Goal: Task Accomplishment & Management: Use online tool/utility

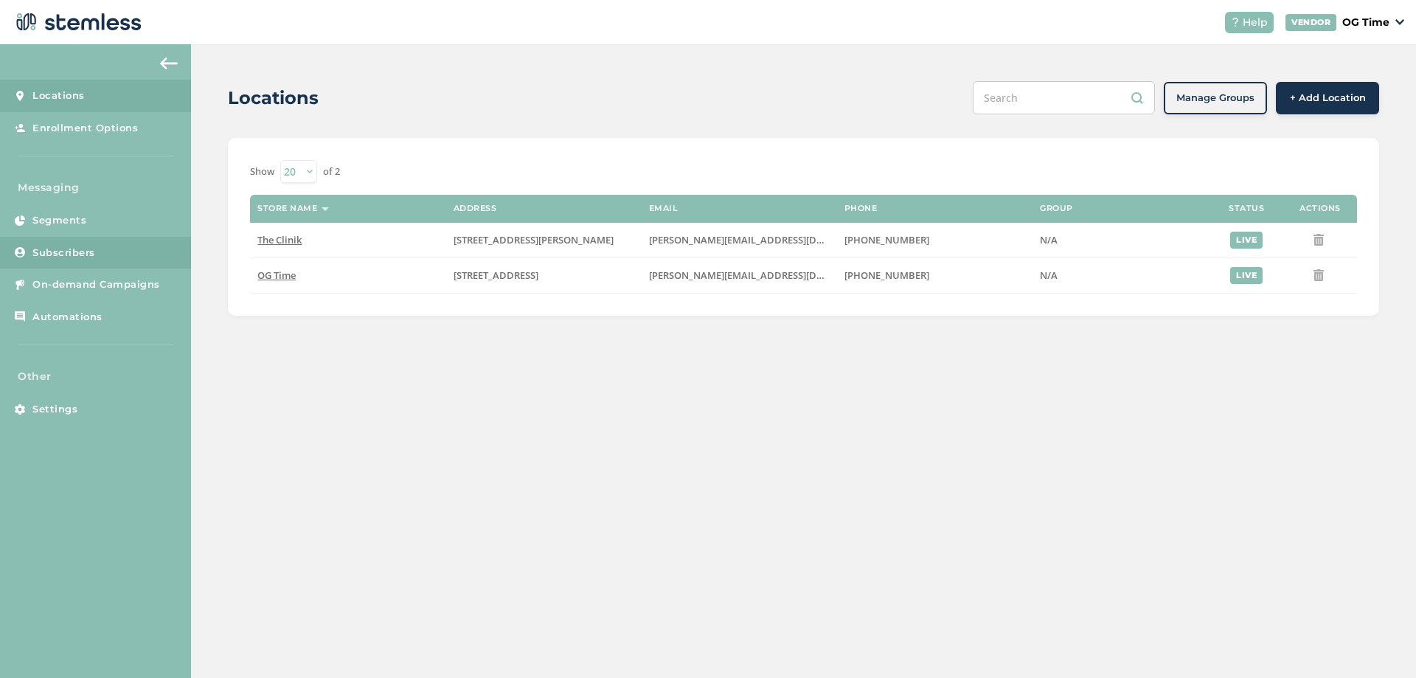
click at [44, 253] on span "Subscribers" at bounding box center [63, 253] width 63 height 15
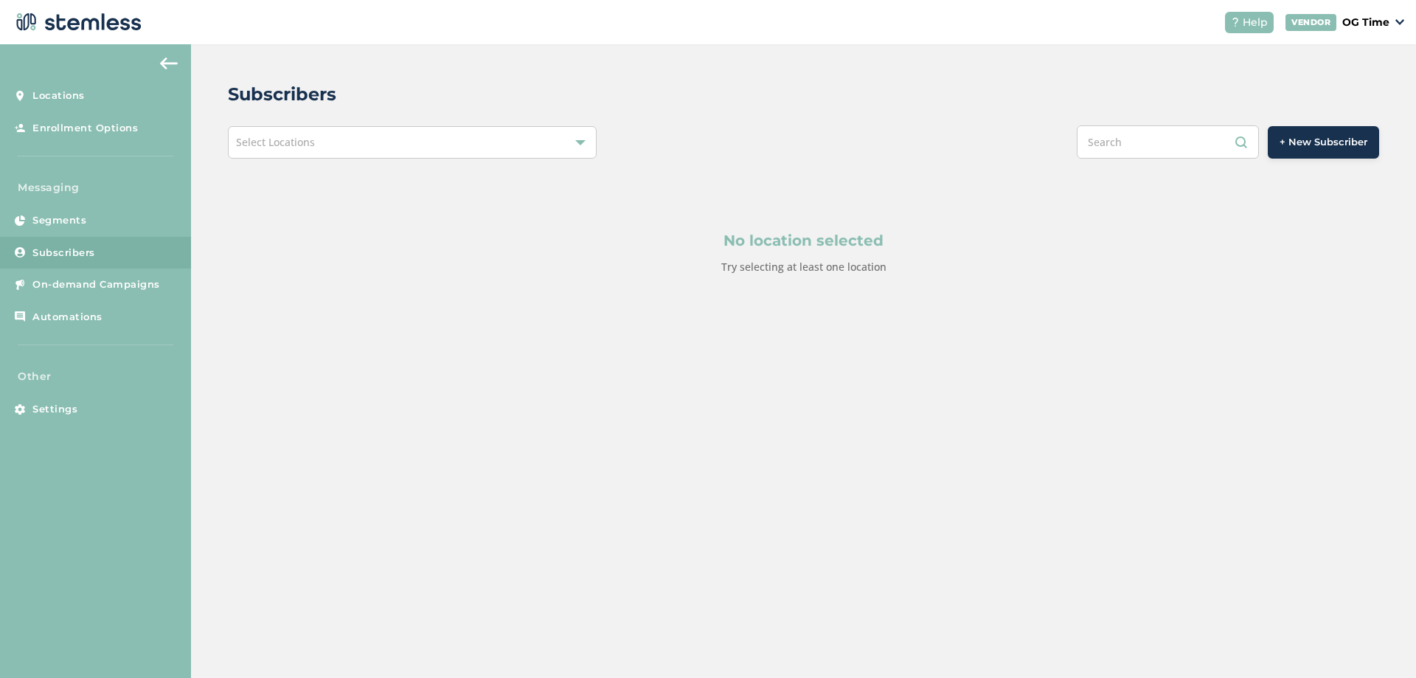
click at [324, 142] on div "Select Locations" at bounding box center [412, 142] width 369 height 32
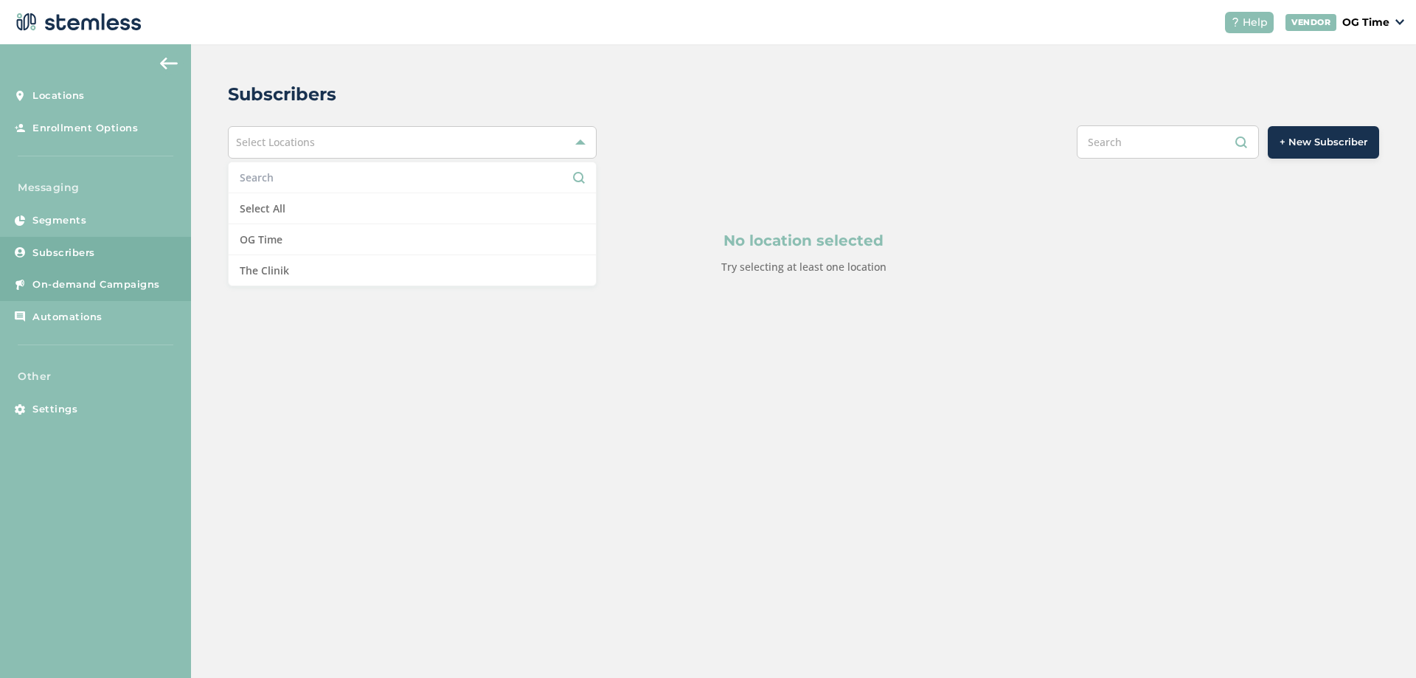
click at [94, 276] on link "On-demand Campaigns" at bounding box center [95, 284] width 191 height 32
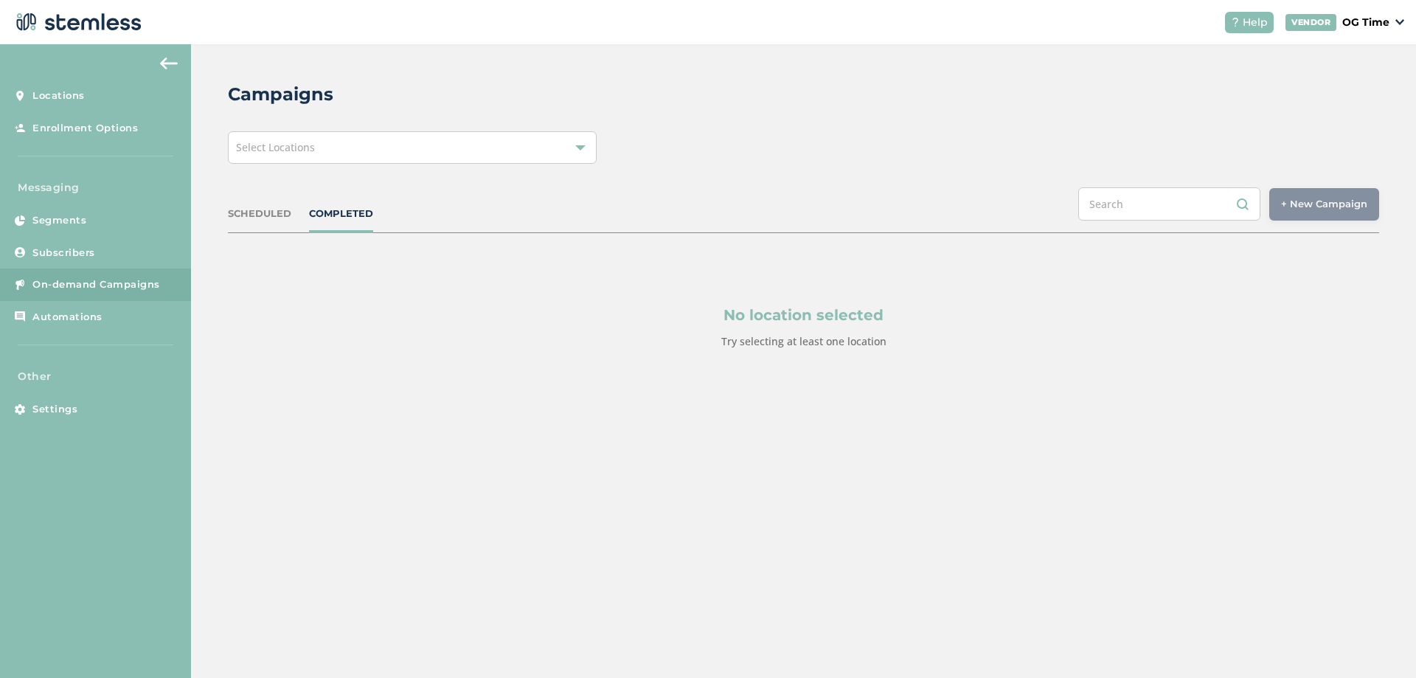
click at [369, 157] on div "Select Locations" at bounding box center [412, 147] width 369 height 32
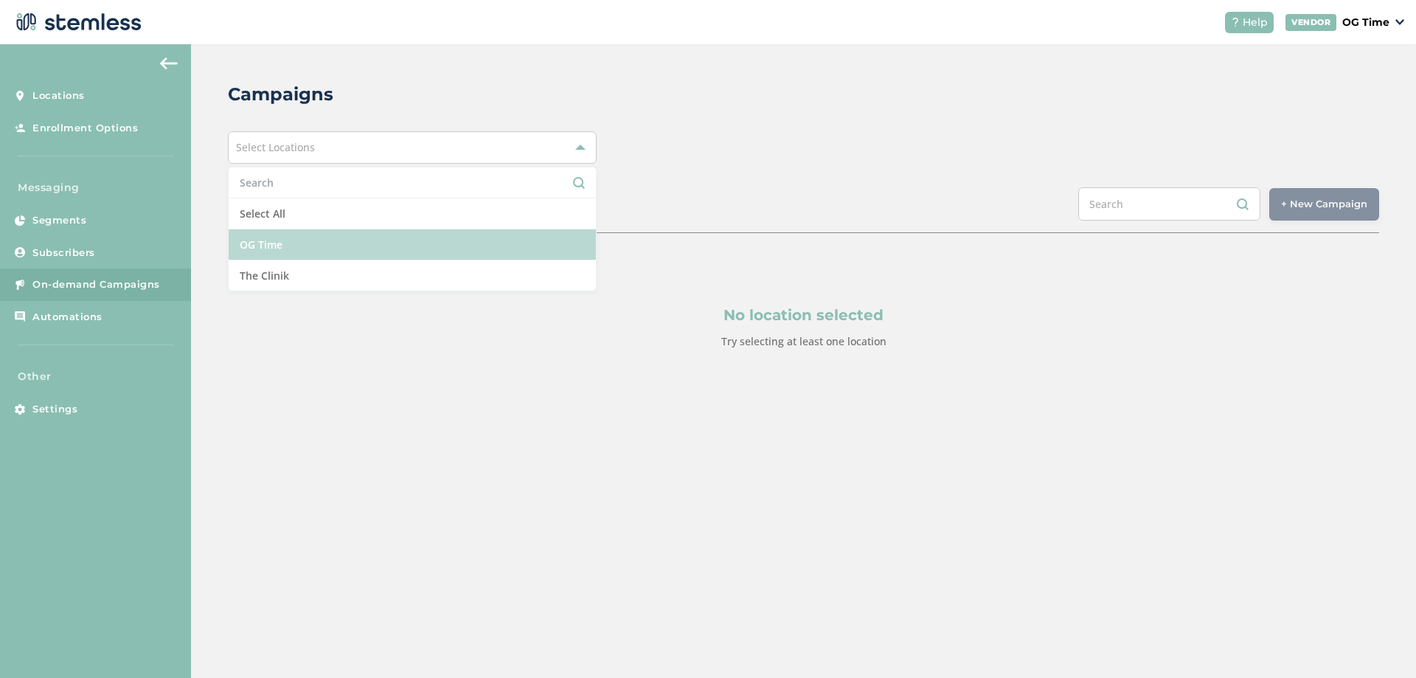
click at [269, 241] on li "OG Time" at bounding box center [412, 244] width 367 height 31
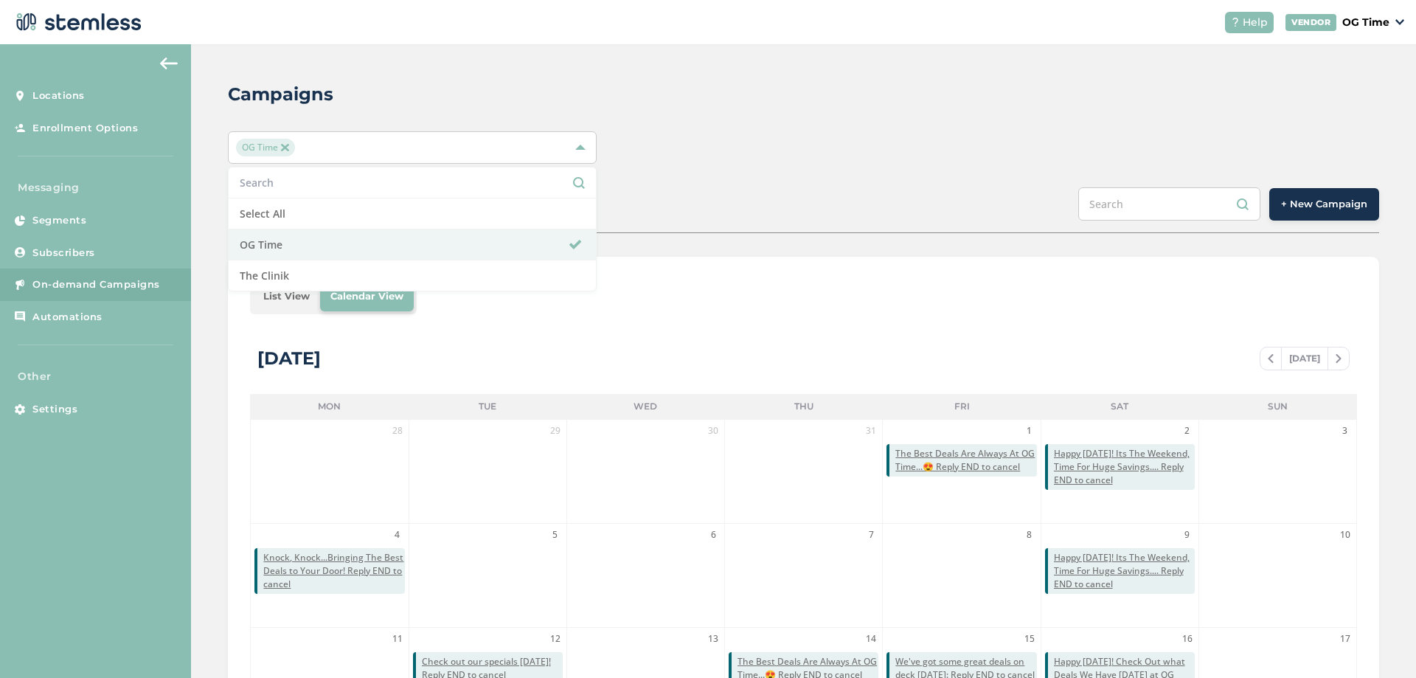
drag, startPoint x: 1298, startPoint y: 87, endPoint x: 1291, endPoint y: 102, distance: 16.5
click at [1299, 88] on div "Campaigns" at bounding box center [797, 94] width 1139 height 27
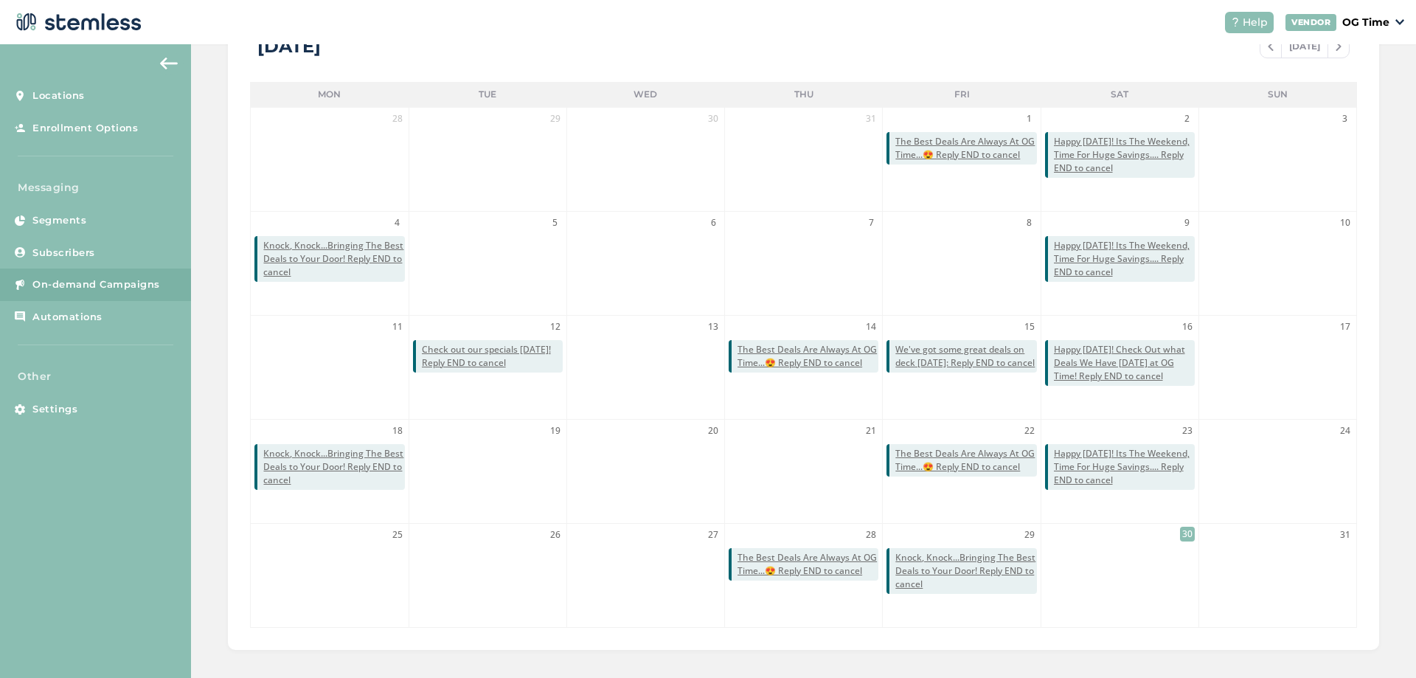
scroll to position [321, 0]
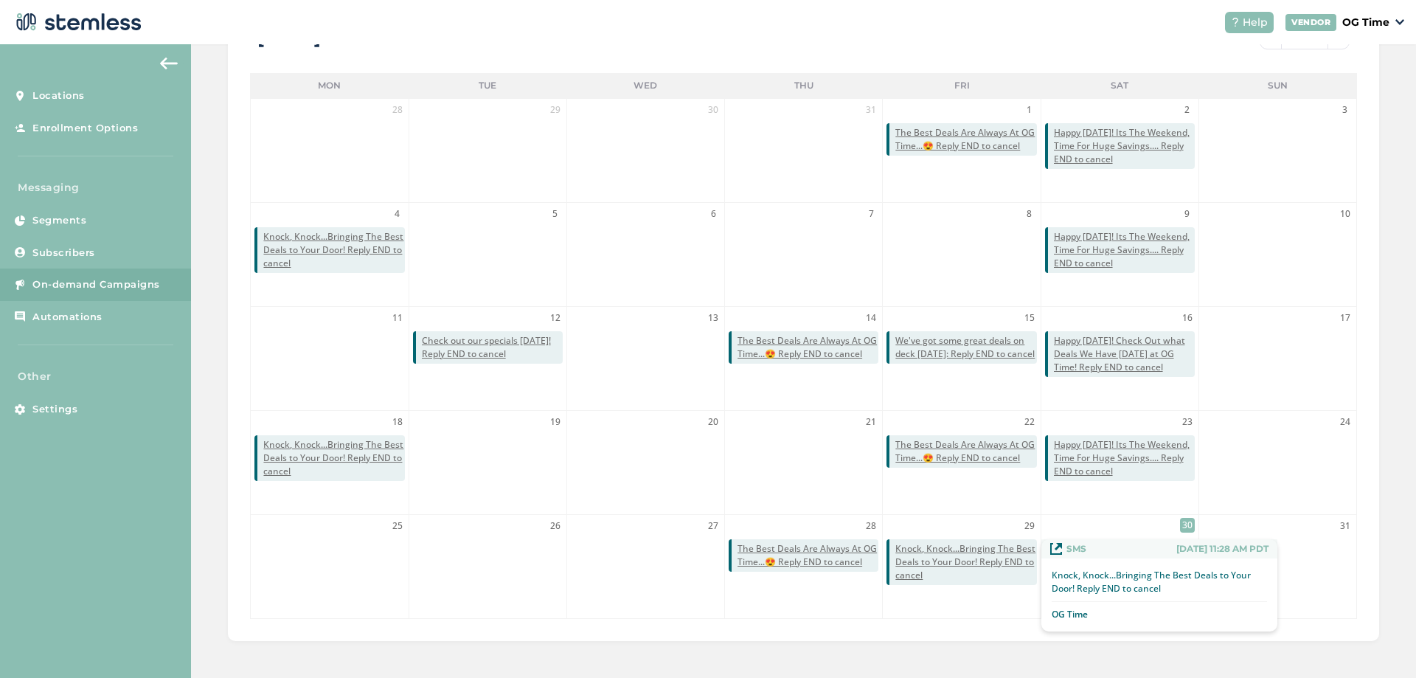
click at [946, 563] on span "Knock, Knock...Bringing The Best Deals to Your Door! Reply END to cancel" at bounding box center [965, 562] width 141 height 40
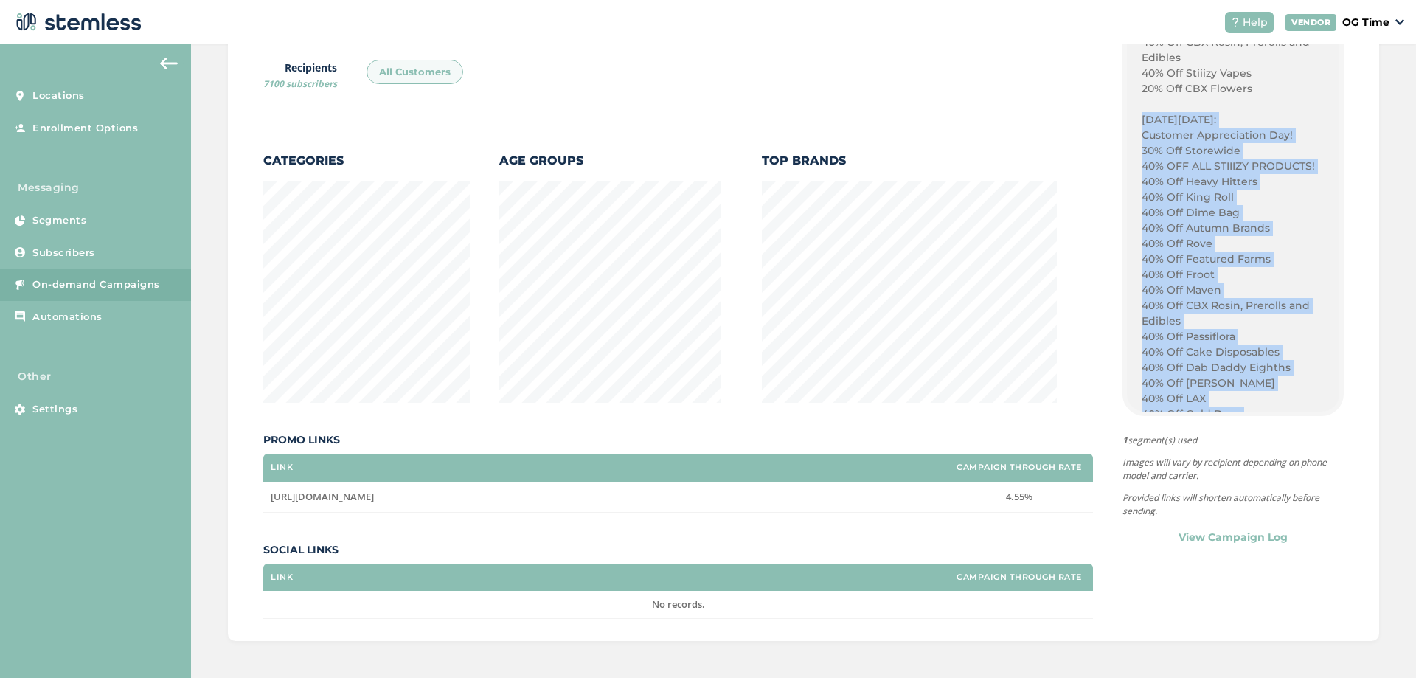
scroll to position [637, 0]
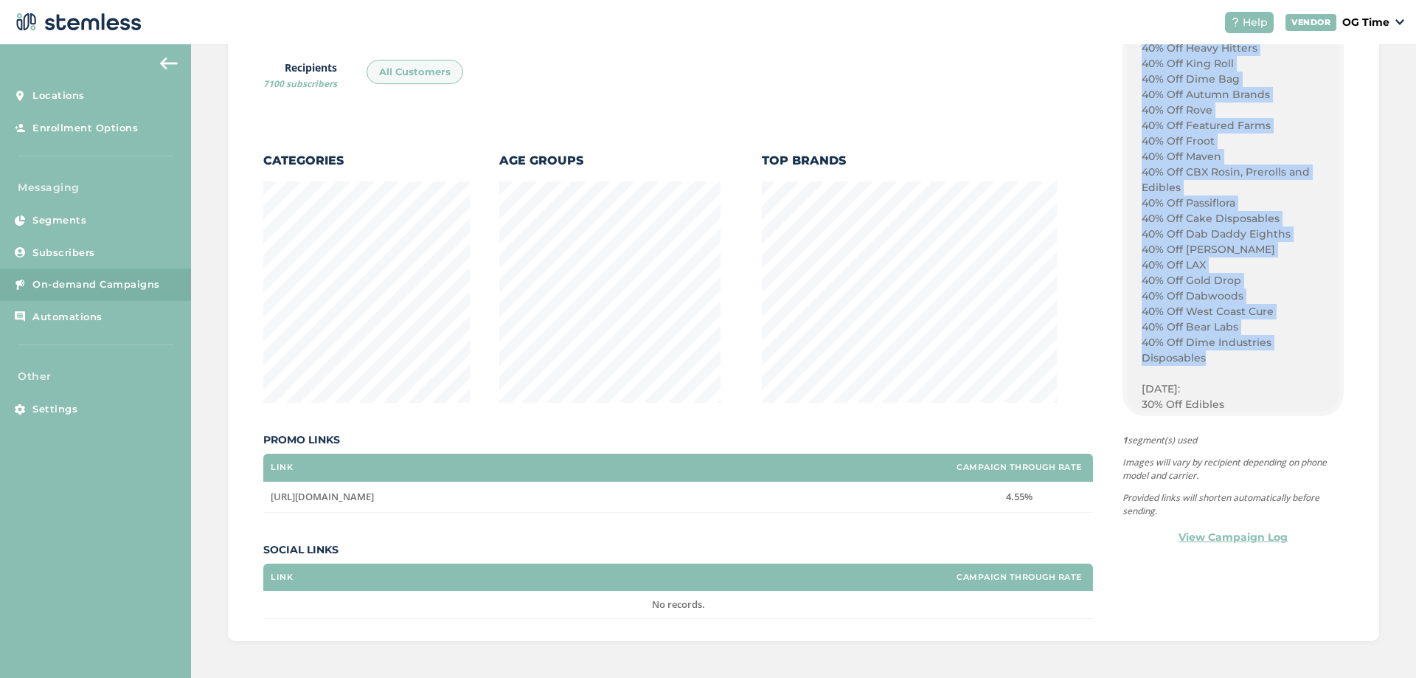
drag, startPoint x: 1135, startPoint y: 178, endPoint x: 1212, endPoint y: 343, distance: 182.4
click at [1217, 358] on div "Fridays: 30% Off Vapes 40% Off Rove 40% Off Featured Farms 40% Off Froot 40% Of…" at bounding box center [1233, 303] width 183 height 991
copy div "[DATE][DATE]: Customer Appreciation Day! 30% Off Storewide 40% OFF ALL STIIIZY …"
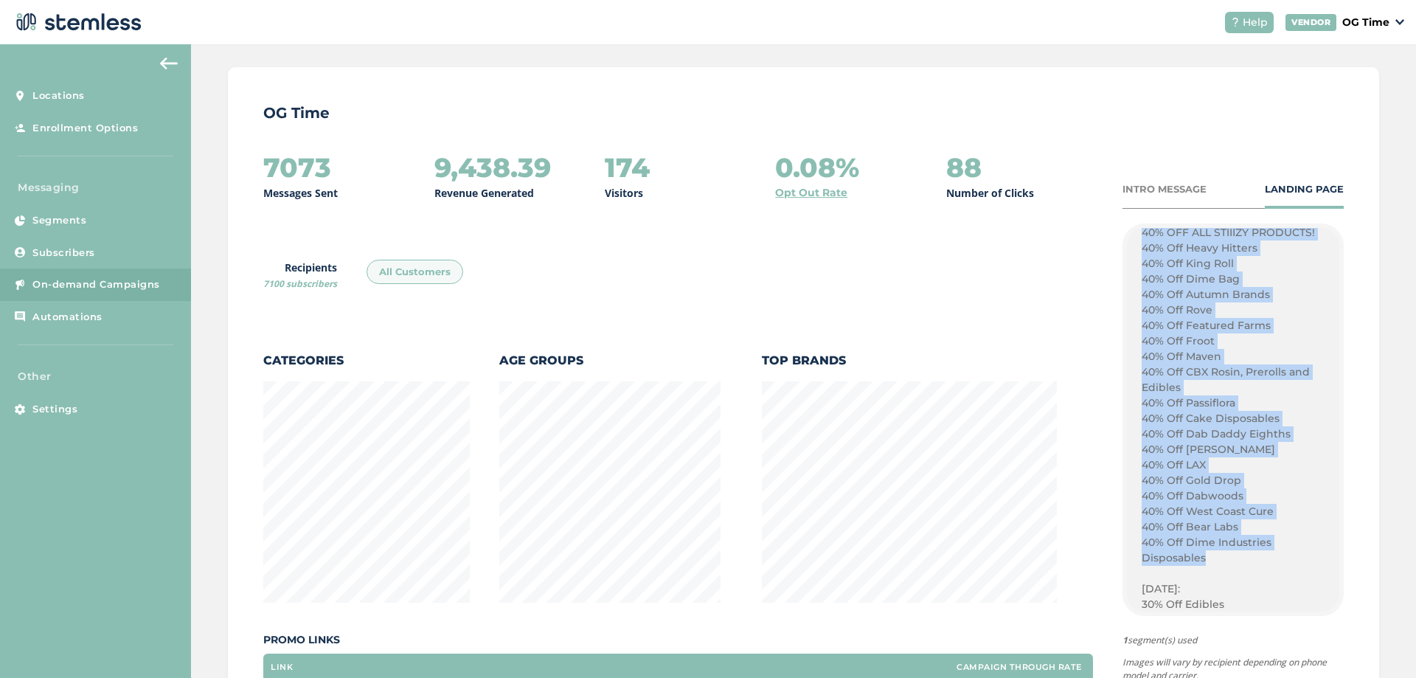
scroll to position [0, 0]
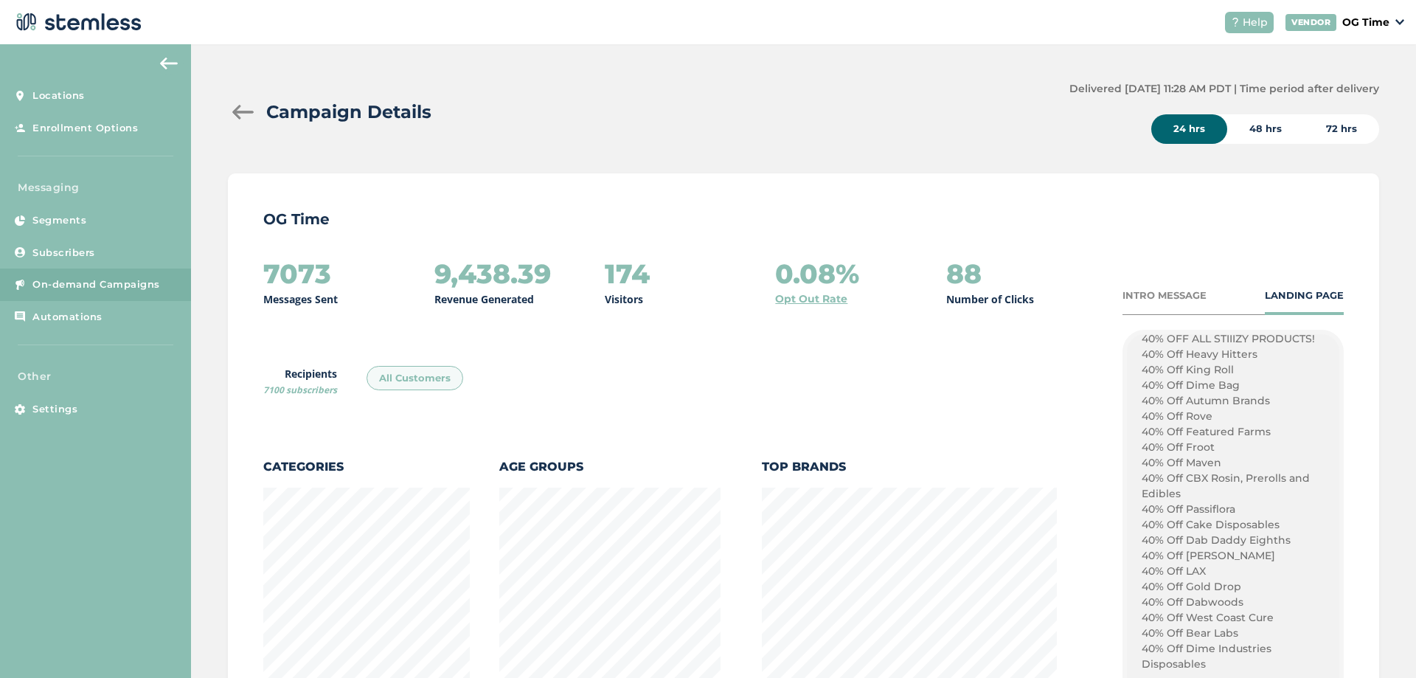
click at [243, 112] on div at bounding box center [242, 112] width 29 height 15
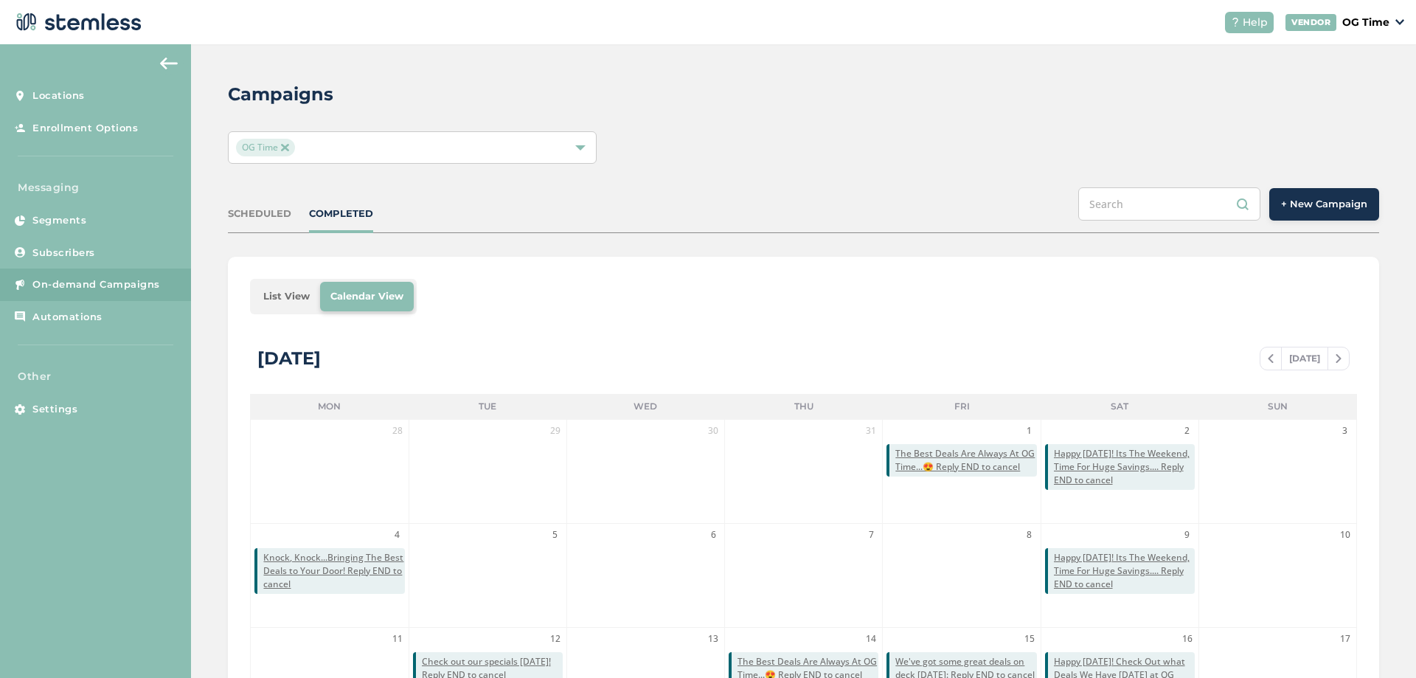
click at [1288, 212] on button "+ New Campaign" at bounding box center [1324, 204] width 110 height 32
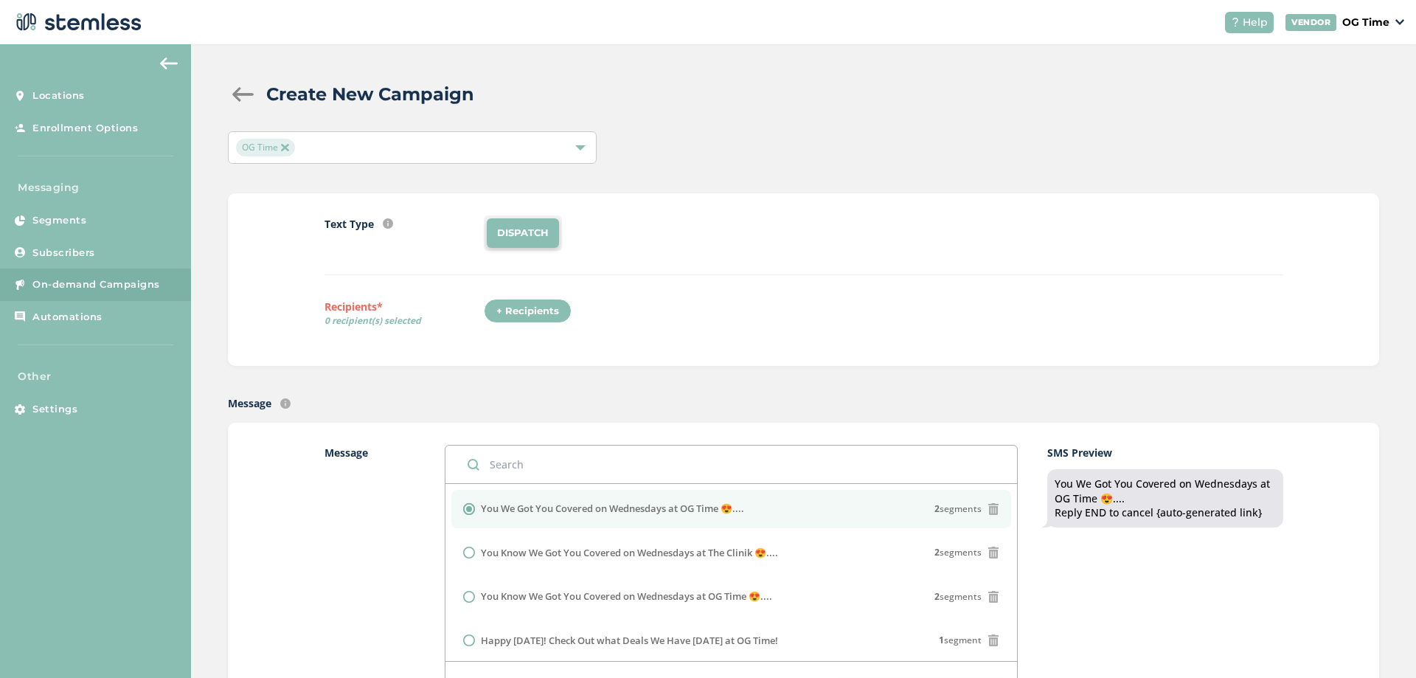
click at [524, 306] on div "+ Recipients" at bounding box center [528, 311] width 88 height 25
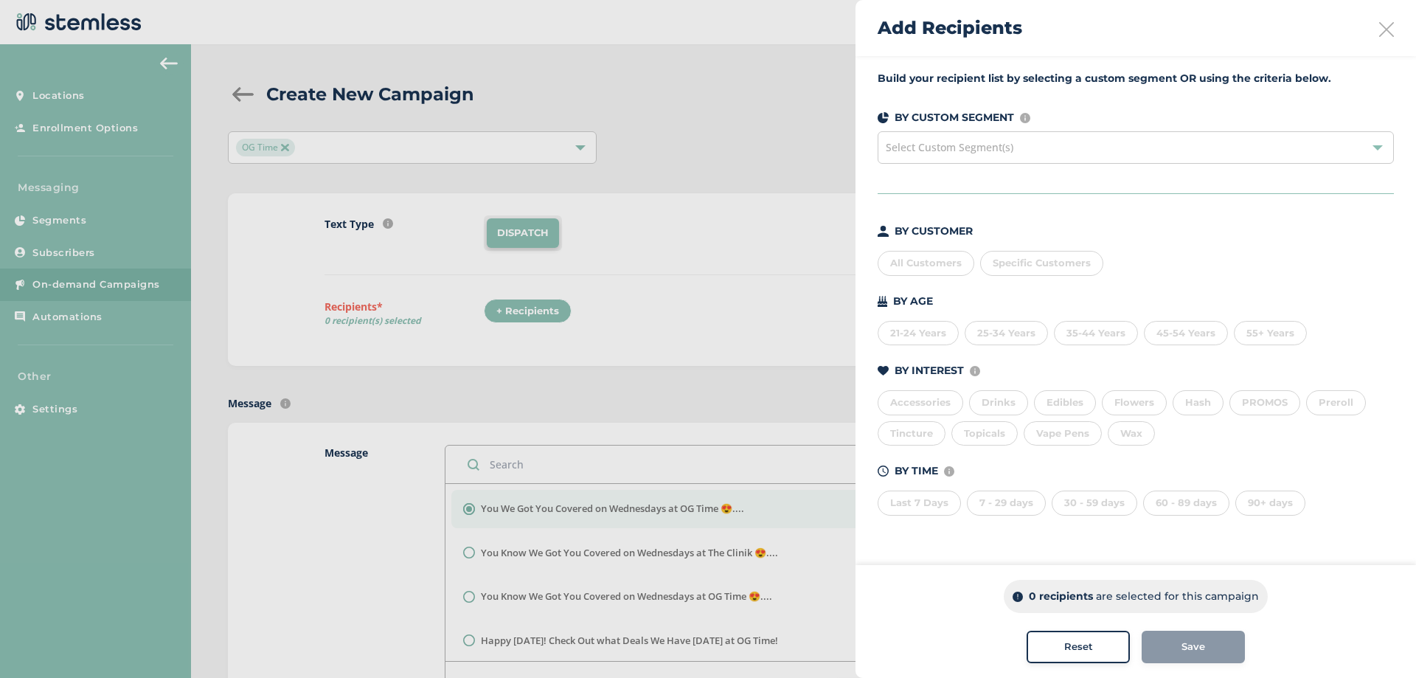
click at [942, 256] on div "All Customers" at bounding box center [926, 263] width 97 height 25
click at [1187, 650] on span "Save" at bounding box center [1193, 646] width 24 height 15
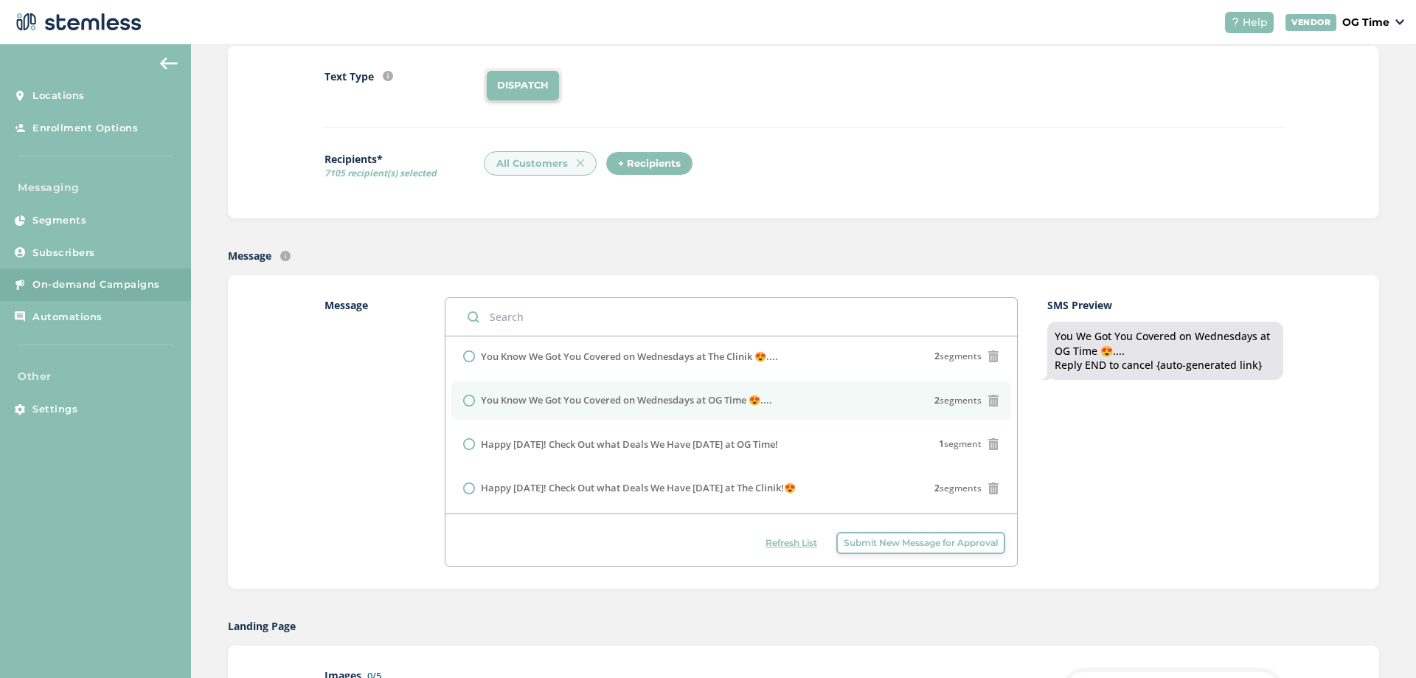
scroll to position [74, 0]
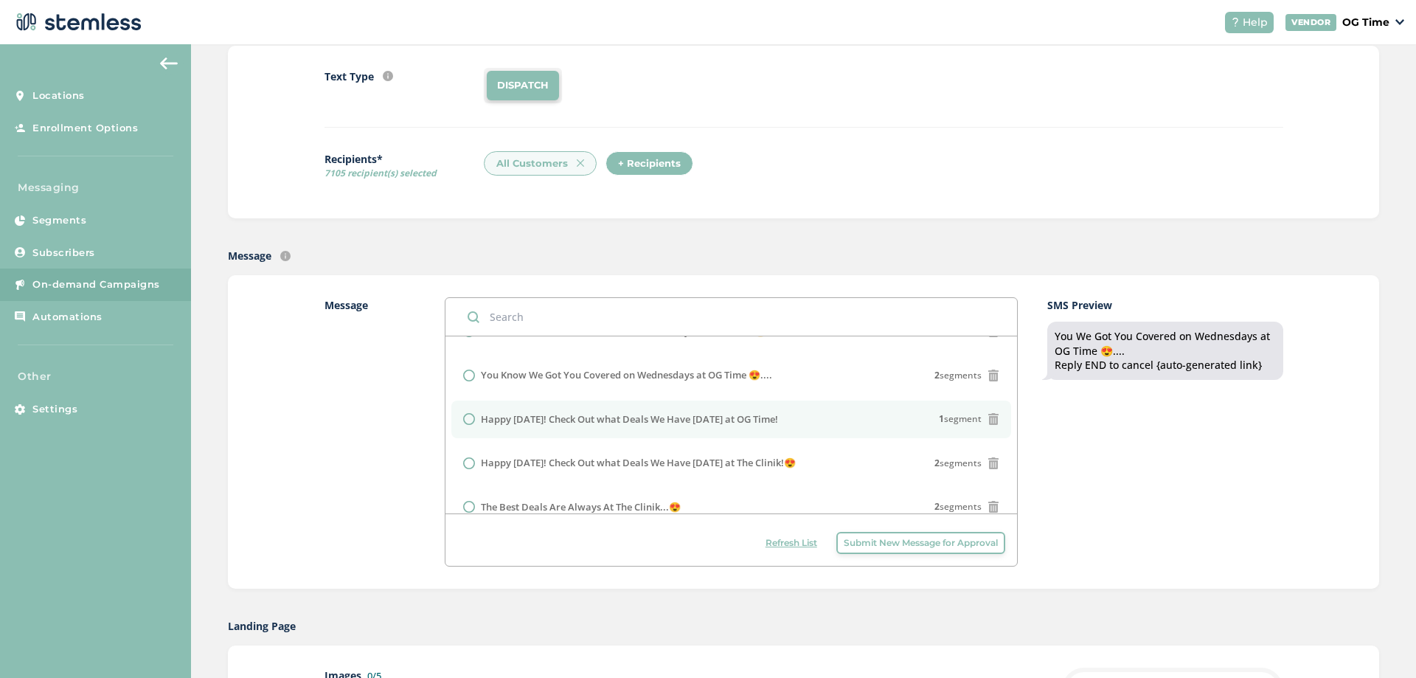
click at [730, 417] on label "Happy [DATE]! Check Out what Deals We Have [DATE] at OG Time!" at bounding box center [629, 419] width 297 height 15
radio input "false"
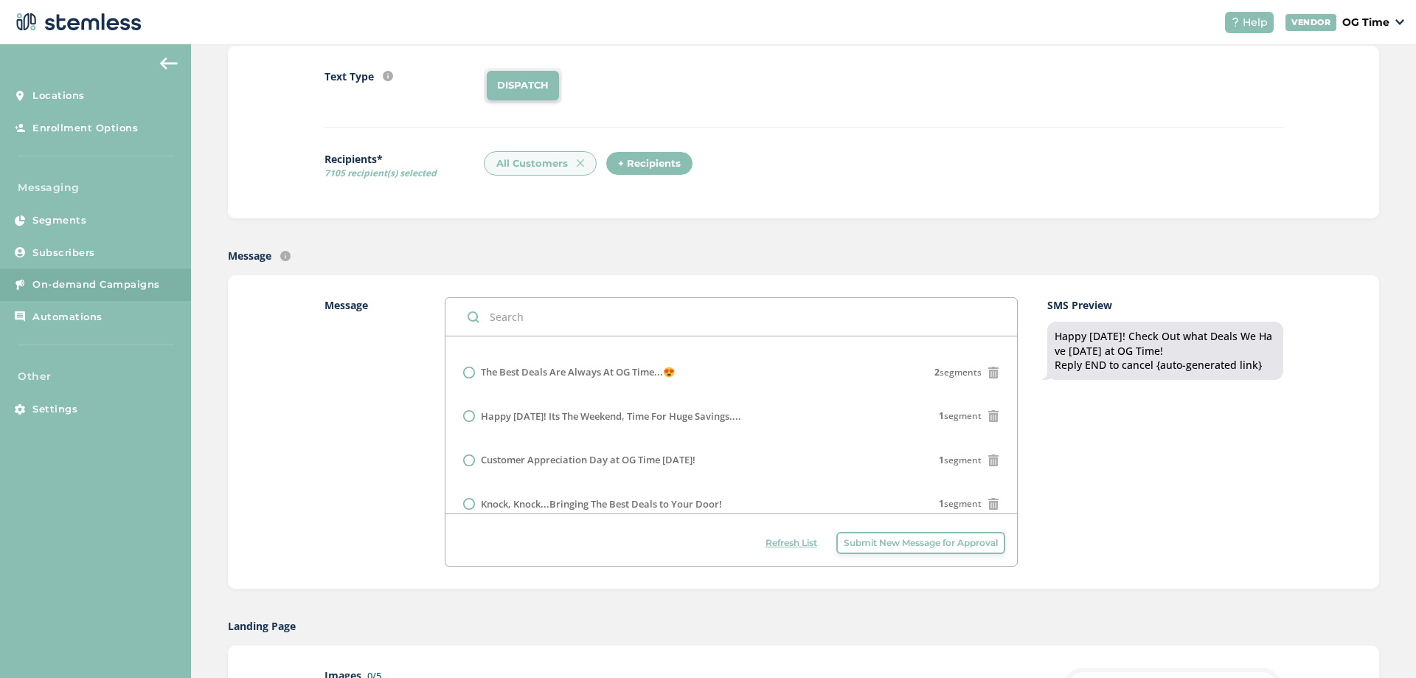
scroll to position [268, 0]
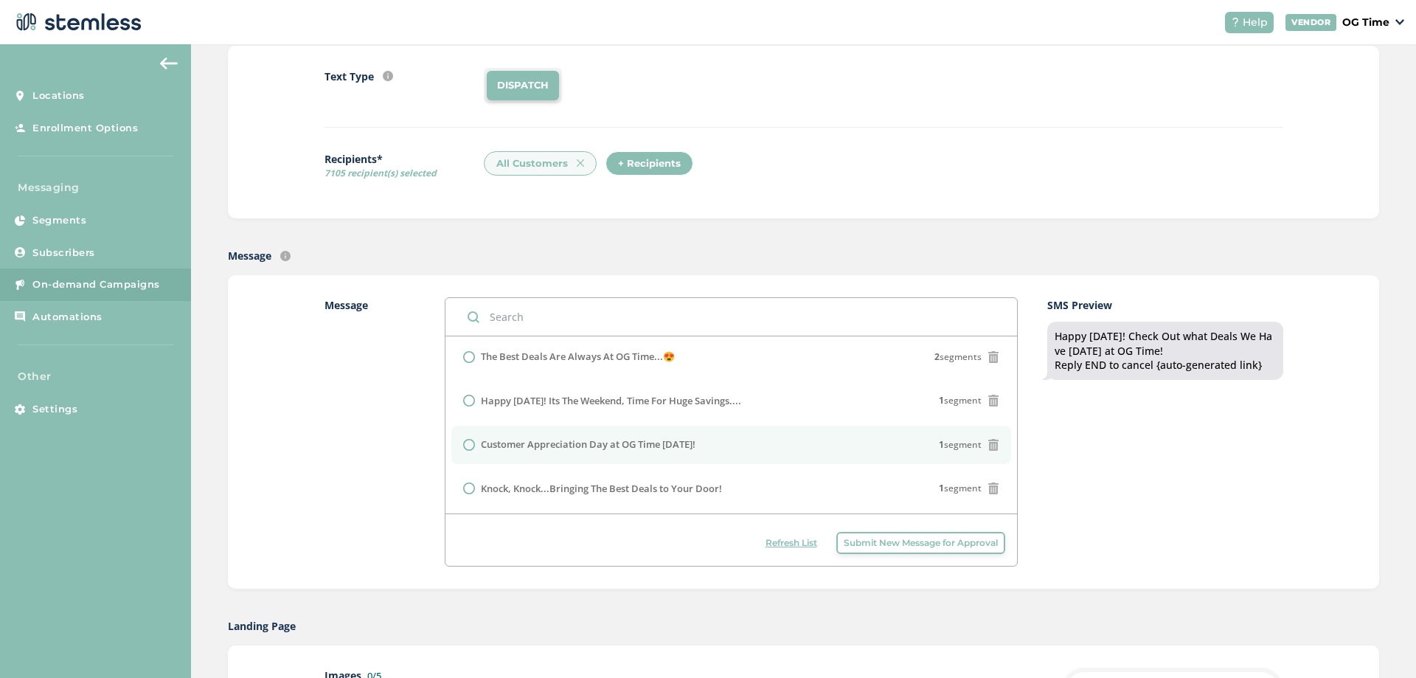
click at [684, 444] on label "Customer Appreciation Day at OG Time [DATE]!" at bounding box center [588, 444] width 215 height 15
radio input "false"
radio input "true"
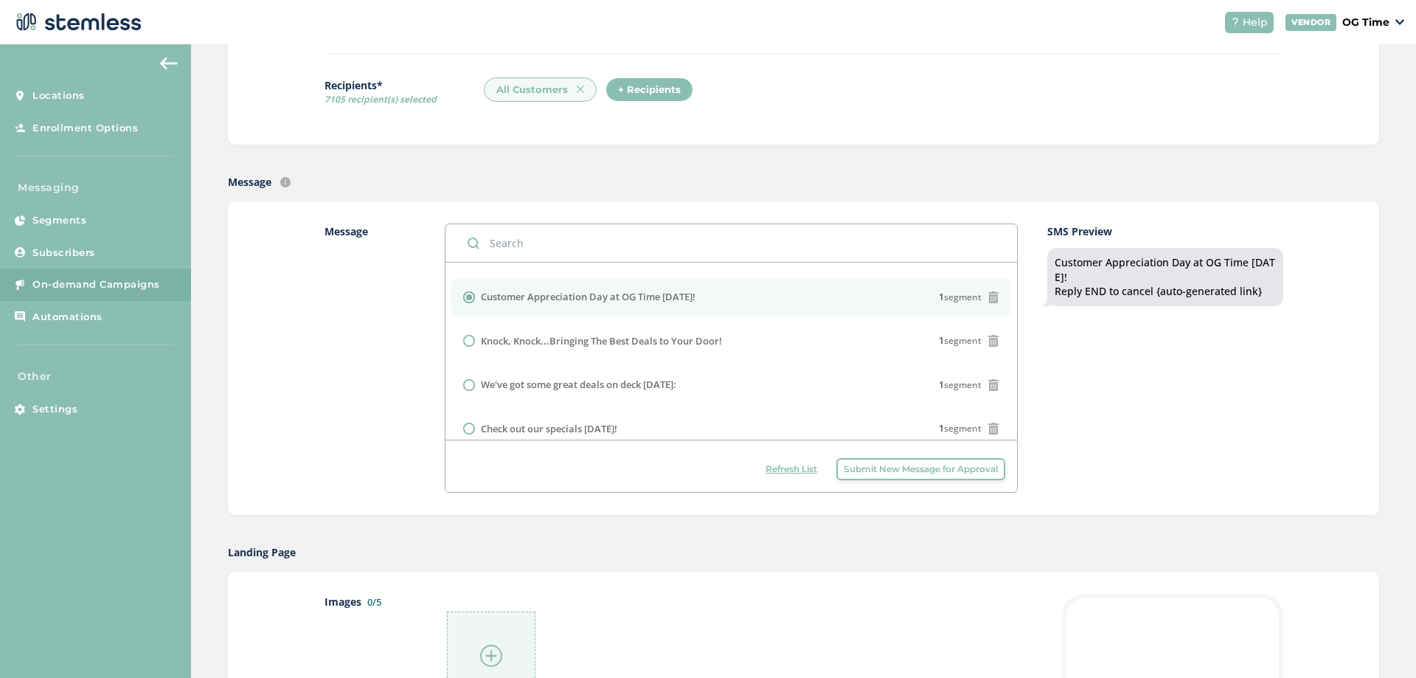
scroll to position [369, 0]
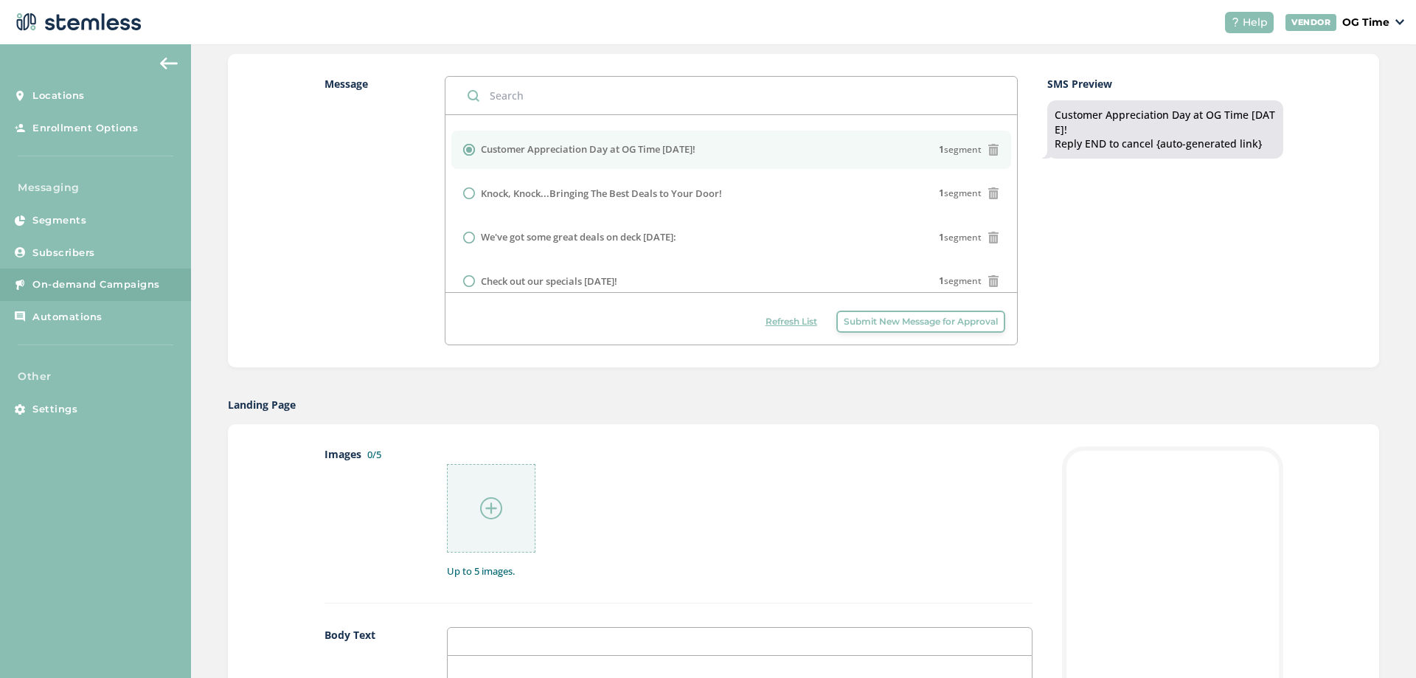
click at [485, 512] on img at bounding box center [491, 508] width 22 height 22
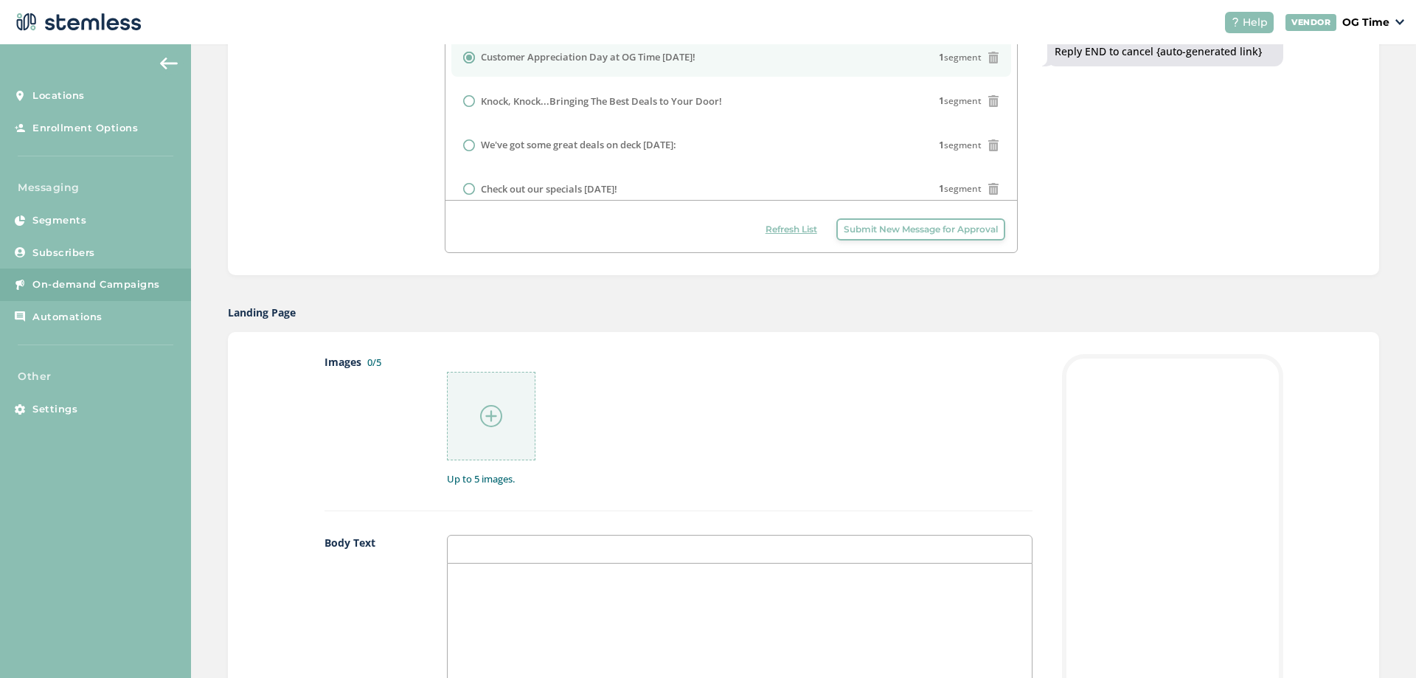
scroll to position [590, 0]
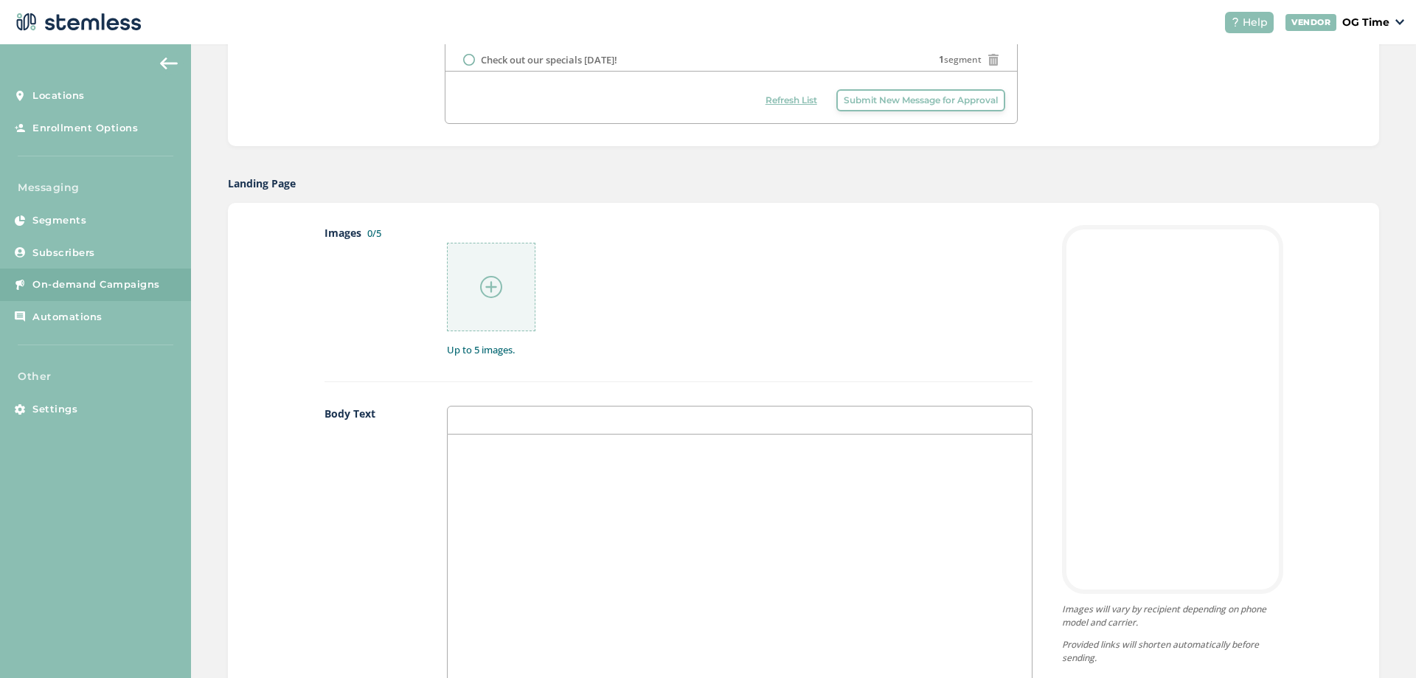
click at [516, 450] on p at bounding box center [739, 449] width 561 height 13
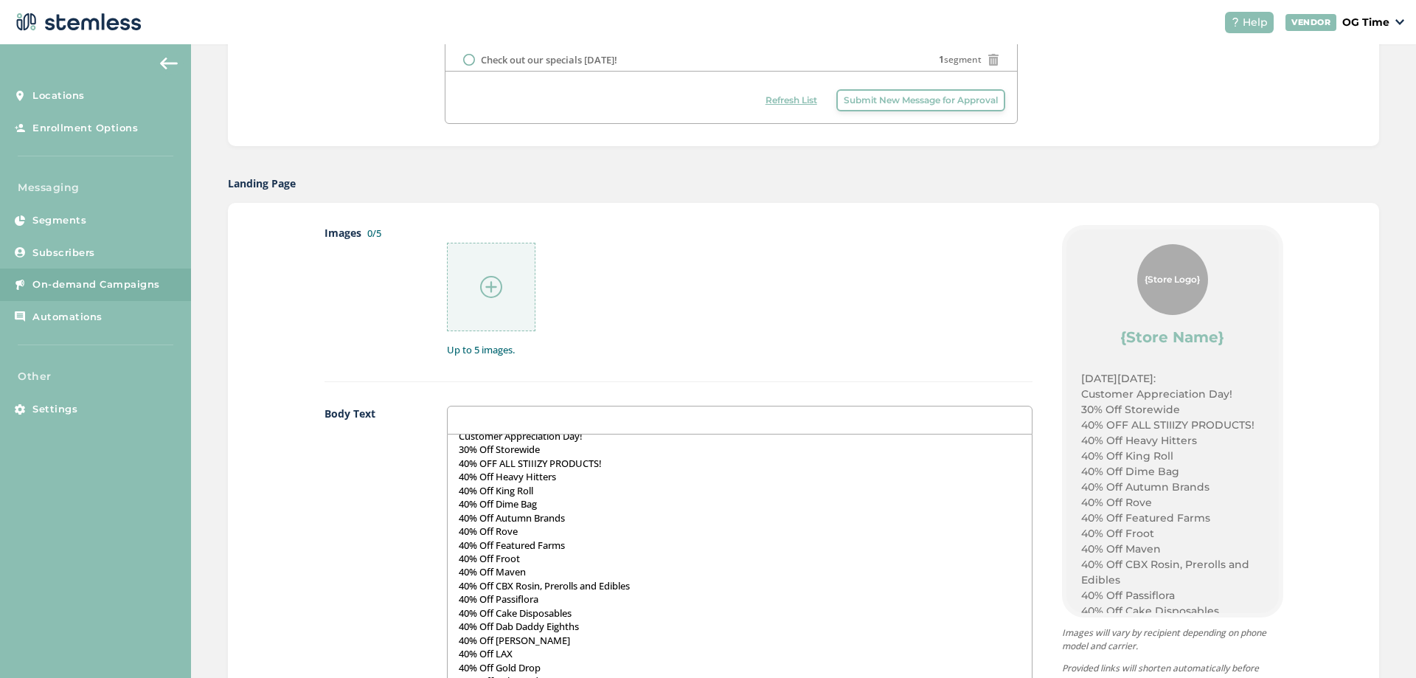
scroll to position [0, 0]
drag, startPoint x: 576, startPoint y: 446, endPoint x: 454, endPoint y: 451, distance: 122.5
click at [459, 451] on p "[DATE][DATE]:" at bounding box center [739, 449] width 561 height 13
click at [451, 451] on div "[DATE][DATE]: Customer Appreciation Day! 30% Off Storewide 40% OFF ALL STIIIZY …" at bounding box center [739, 581] width 583 height 294
drag, startPoint x: 580, startPoint y: 448, endPoint x: 449, endPoint y: 452, distance: 130.6
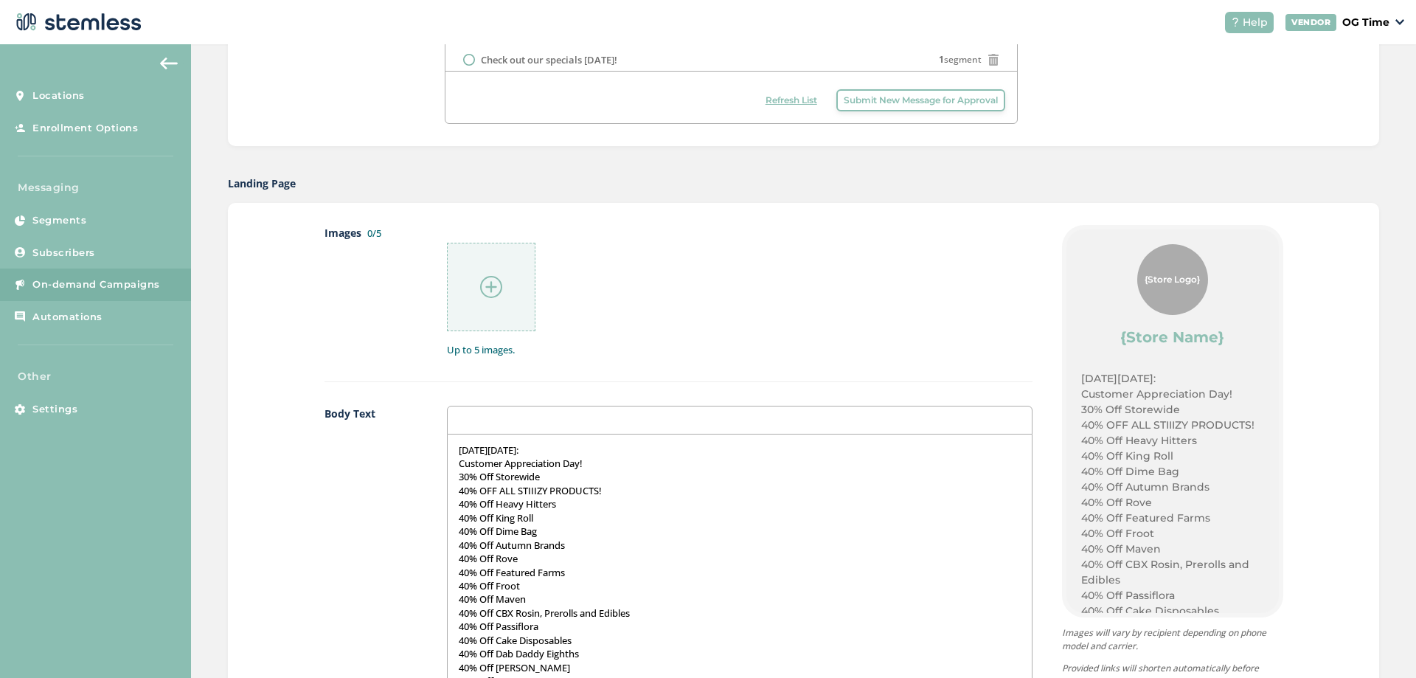
click at [449, 452] on div "[DATE][DATE]: Customer Appreciation Day! 30% Off Storewide 40% OFF ALL STIIIZY …" at bounding box center [739, 581] width 583 height 294
click at [454, 460] on div "Customer Appreciation Day! 30% Off Storewide 40% OFF ALL STIIIZY PRODUCTS! 40% …" at bounding box center [739, 581] width 583 height 294
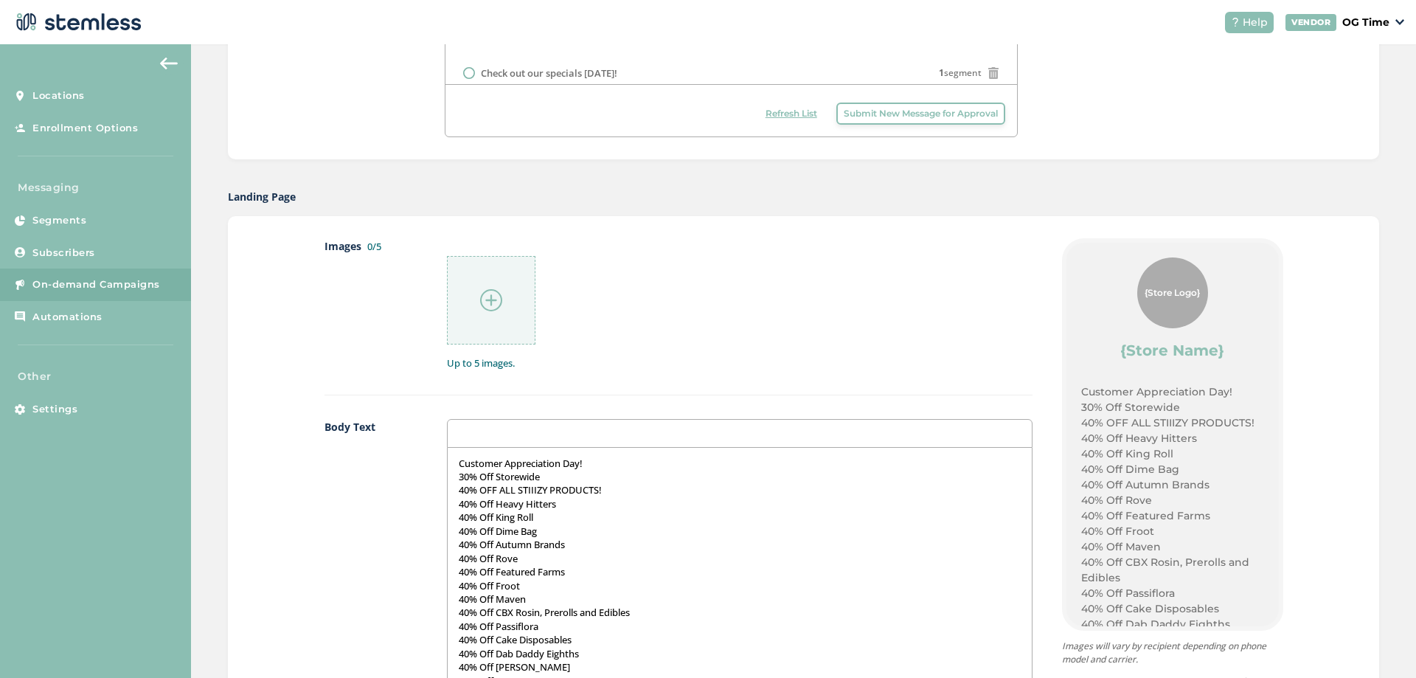
click at [493, 293] on img at bounding box center [491, 300] width 22 height 22
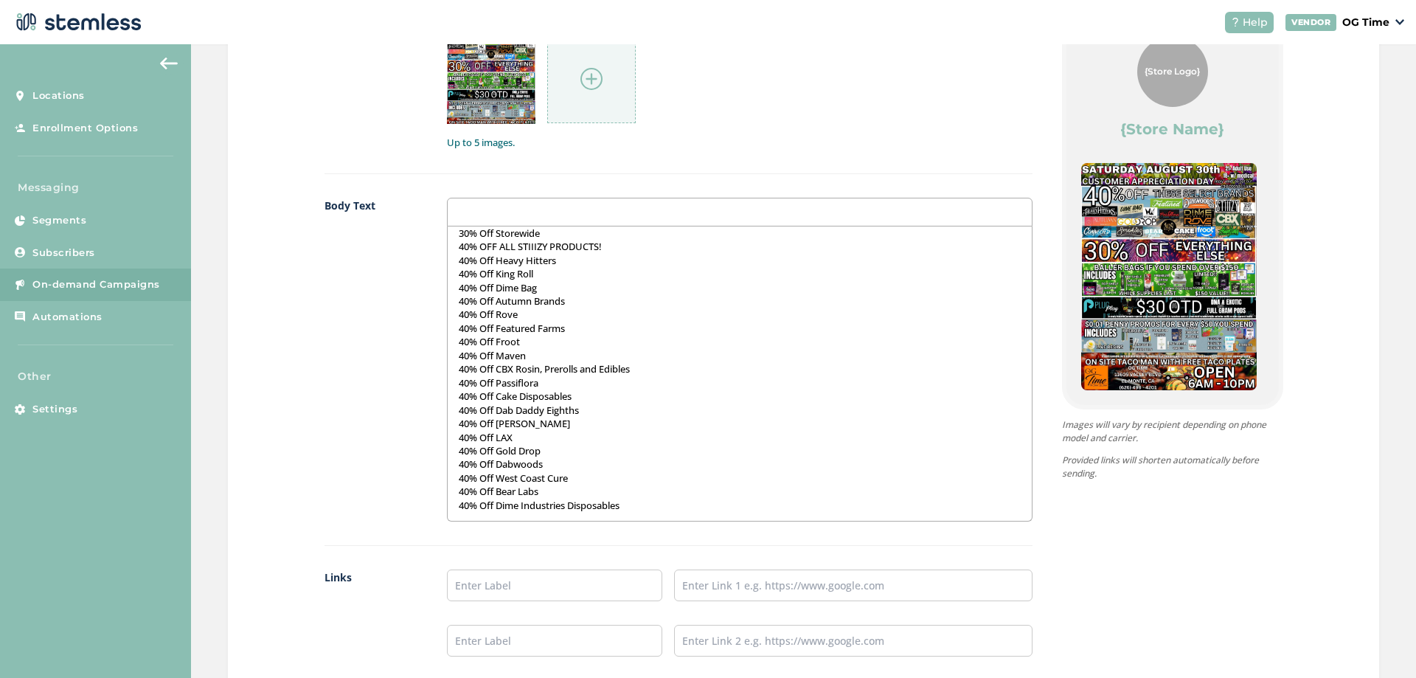
scroll to position [945, 0]
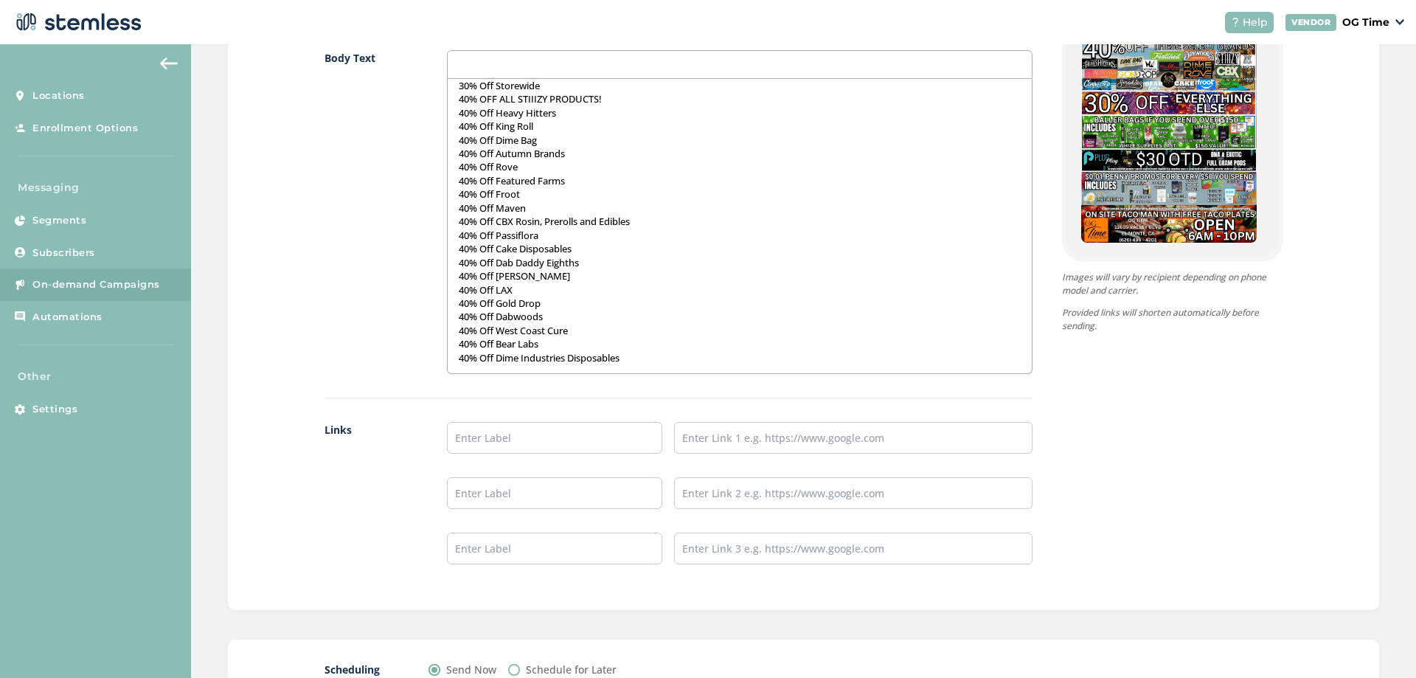
drag, startPoint x: 496, startPoint y: 421, endPoint x: 496, endPoint y: 430, distance: 8.8
click at [496, 423] on div "Images 1/5 1 Up to 5 images. Body Text Customer Appreciation Day! 30% Off Store…" at bounding box center [678, 228] width 708 height 718
click at [497, 434] on input "text" at bounding box center [554, 438] width 215 height 32
type input "Online Menu"
click at [709, 433] on input "text" at bounding box center [853, 438] width 358 height 32
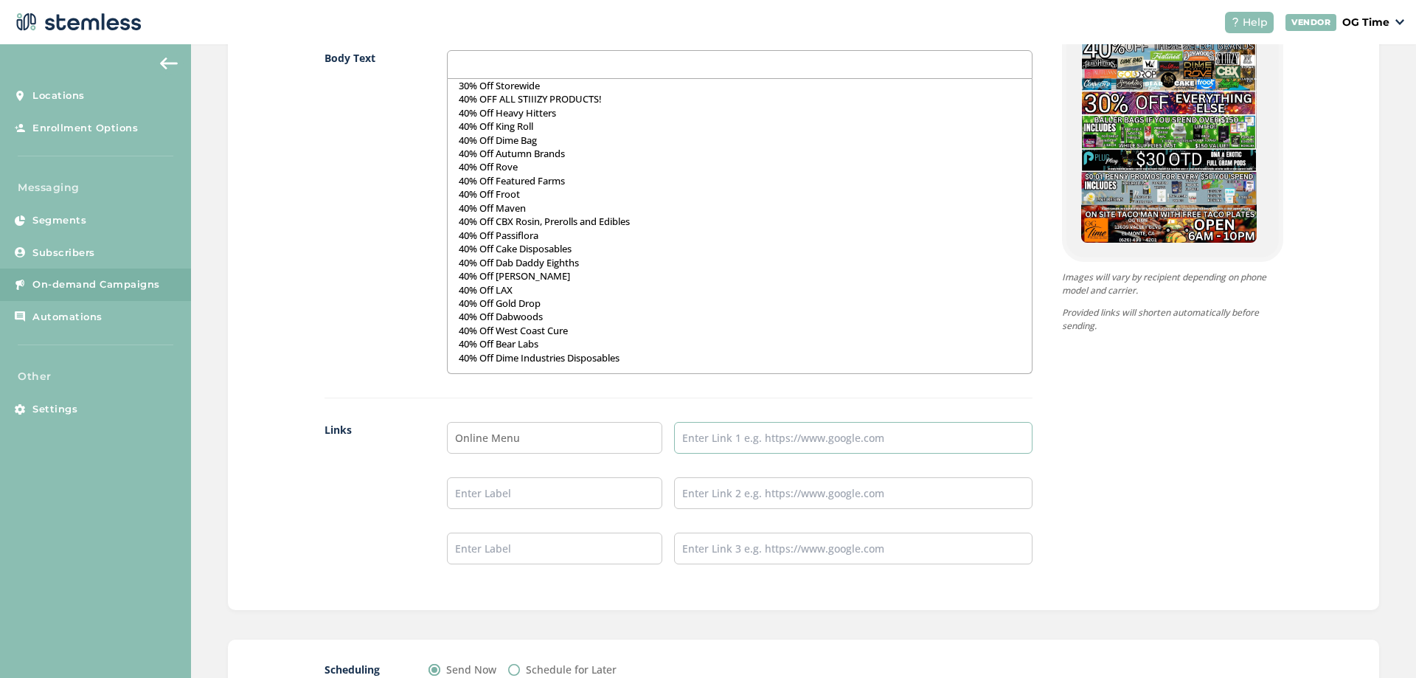
type input "[URL][DOMAIN_NAME]"
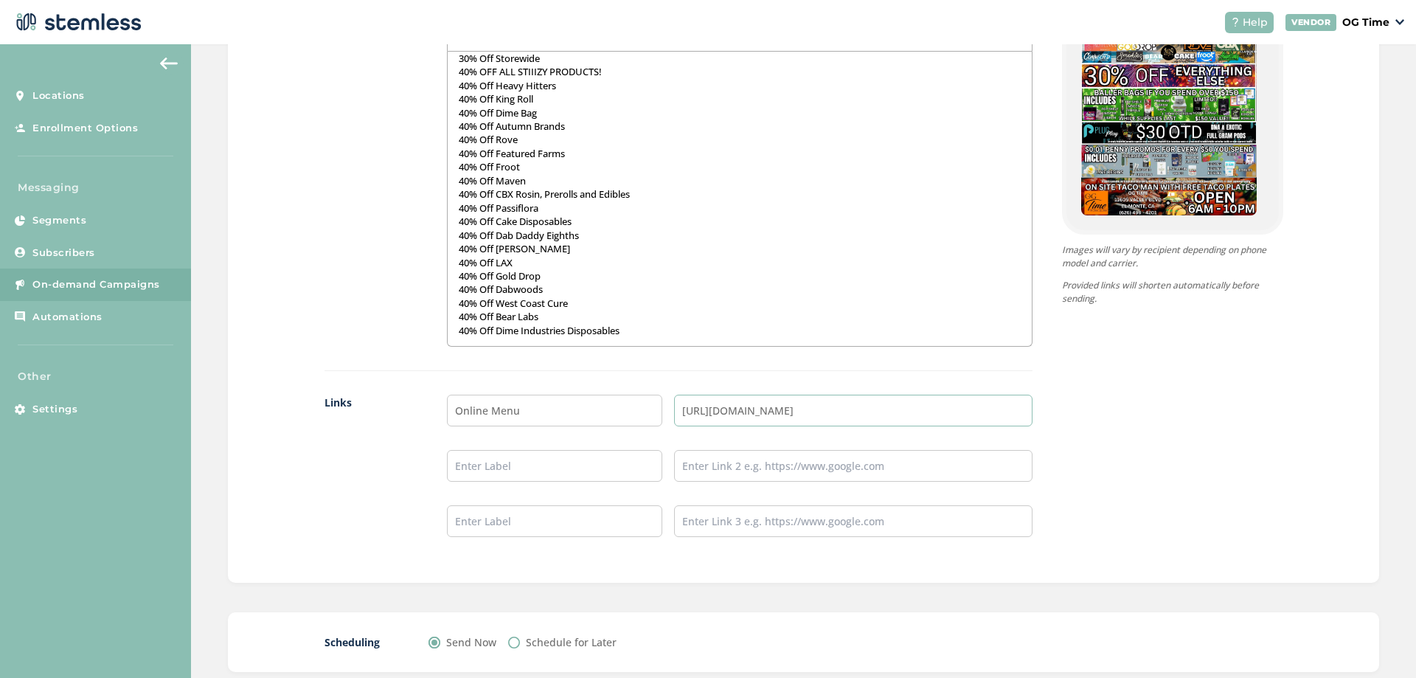
scroll to position [1060, 0]
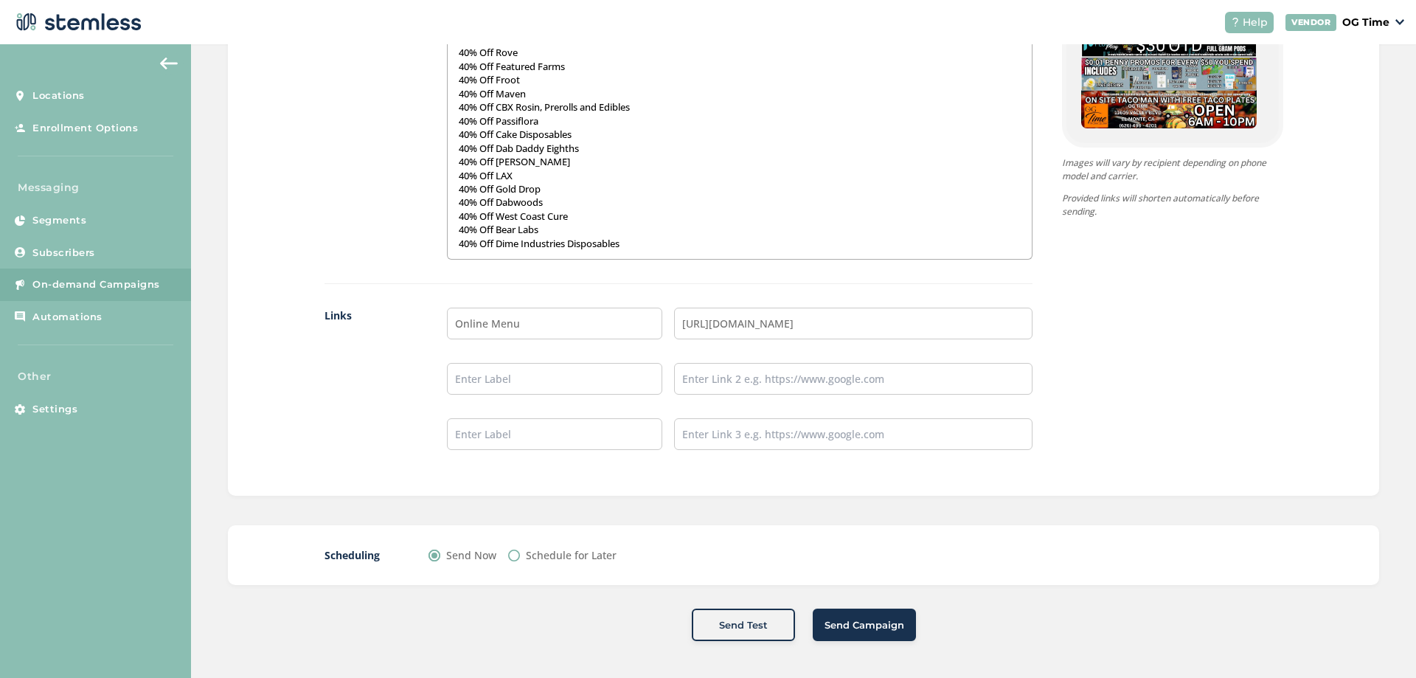
click at [879, 625] on span "Send Campaign" at bounding box center [864, 625] width 80 height 15
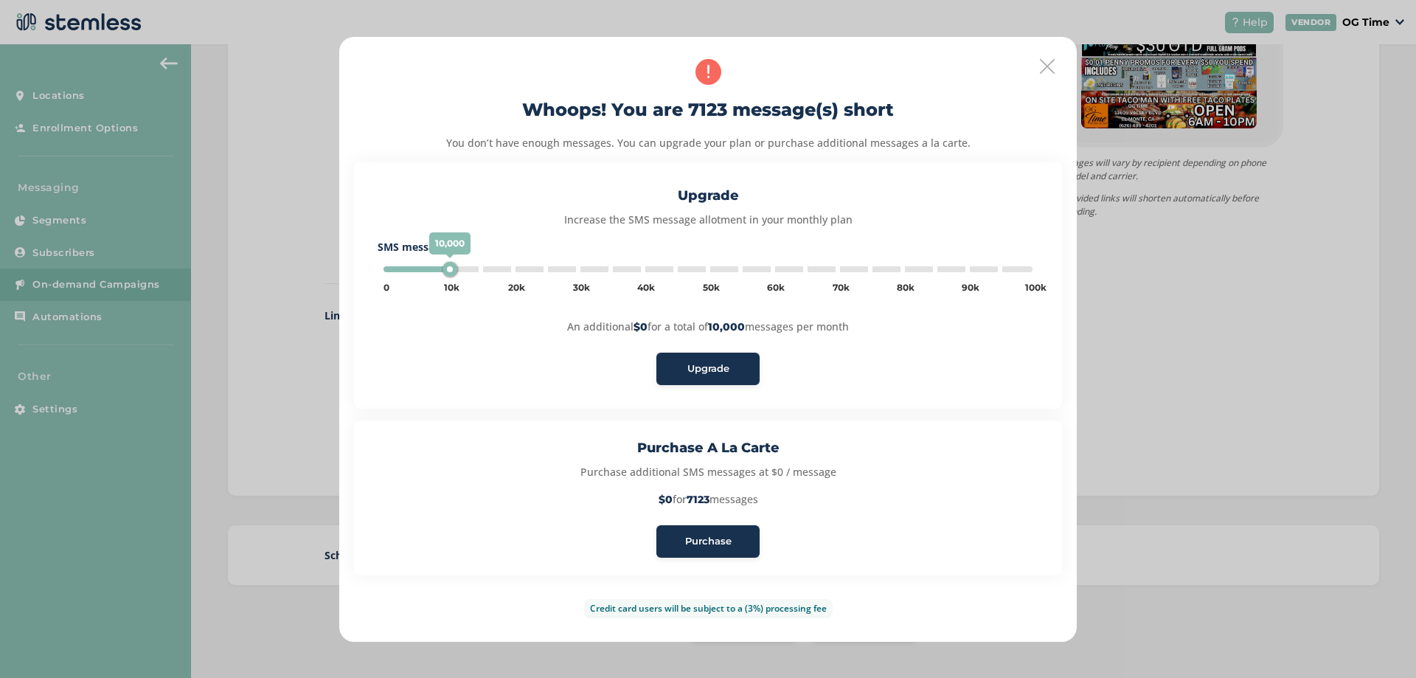
type input "5000"
click at [1043, 65] on icon at bounding box center [1047, 66] width 15 height 15
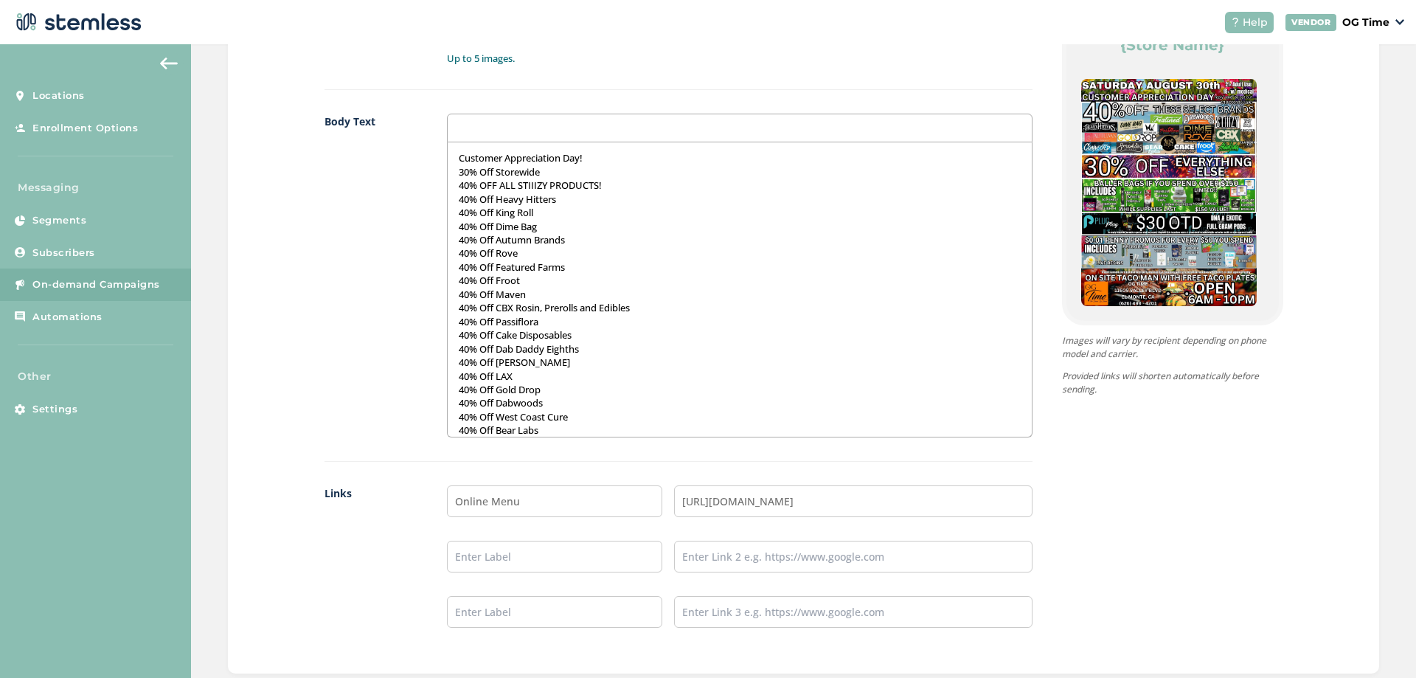
scroll to position [691, 0]
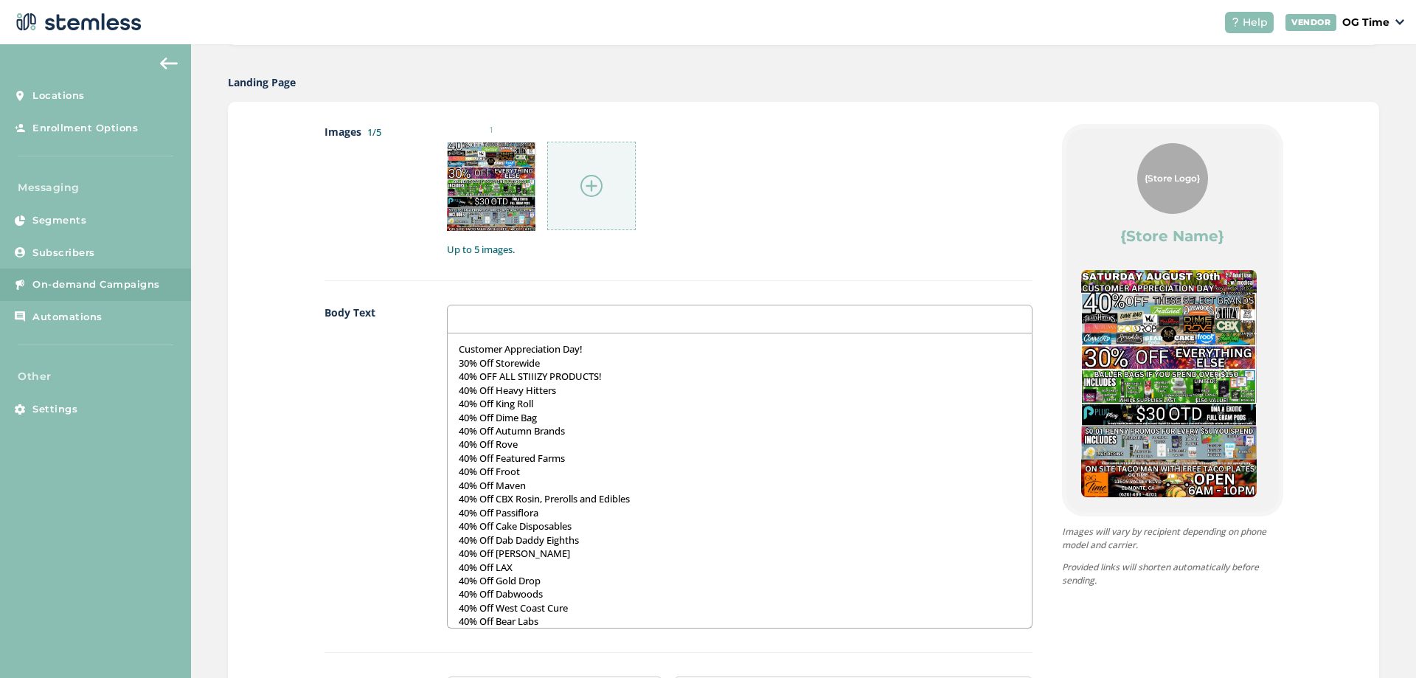
click at [600, 352] on p "Customer Appreciation Day!" at bounding box center [739, 348] width 561 height 13
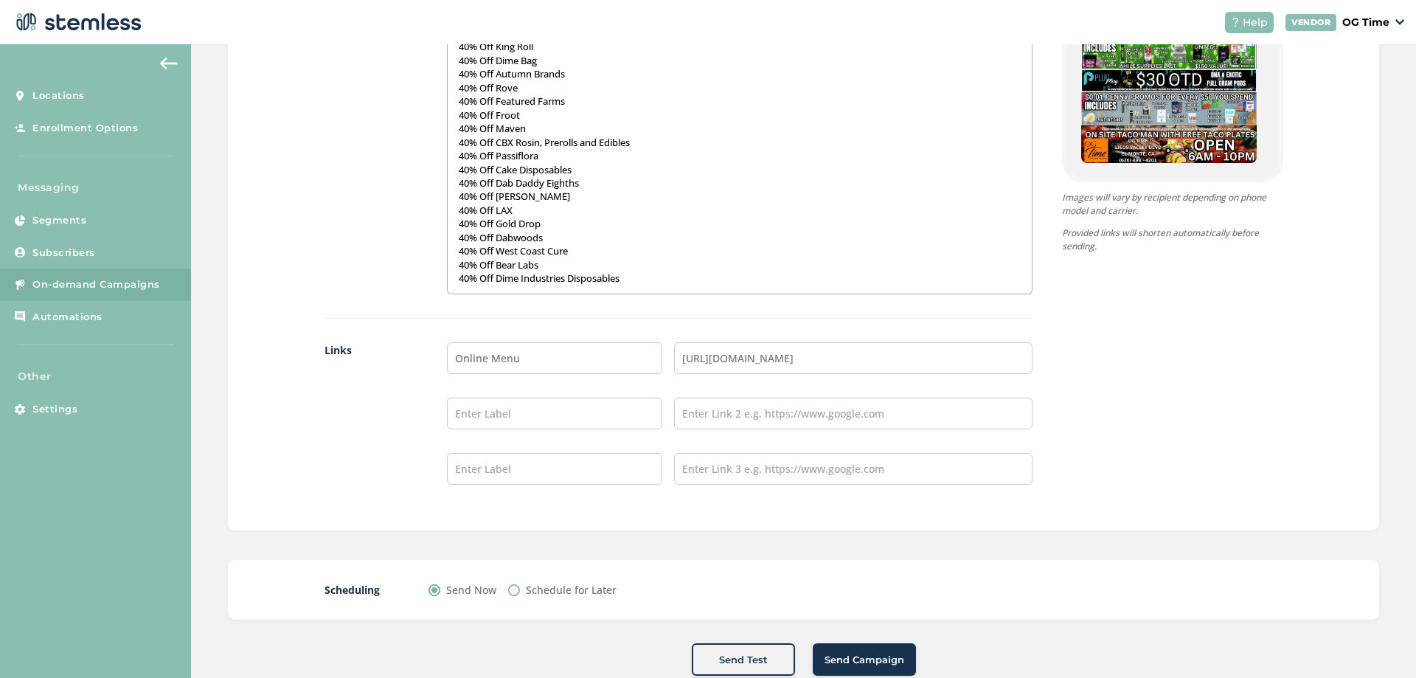
scroll to position [1060, 0]
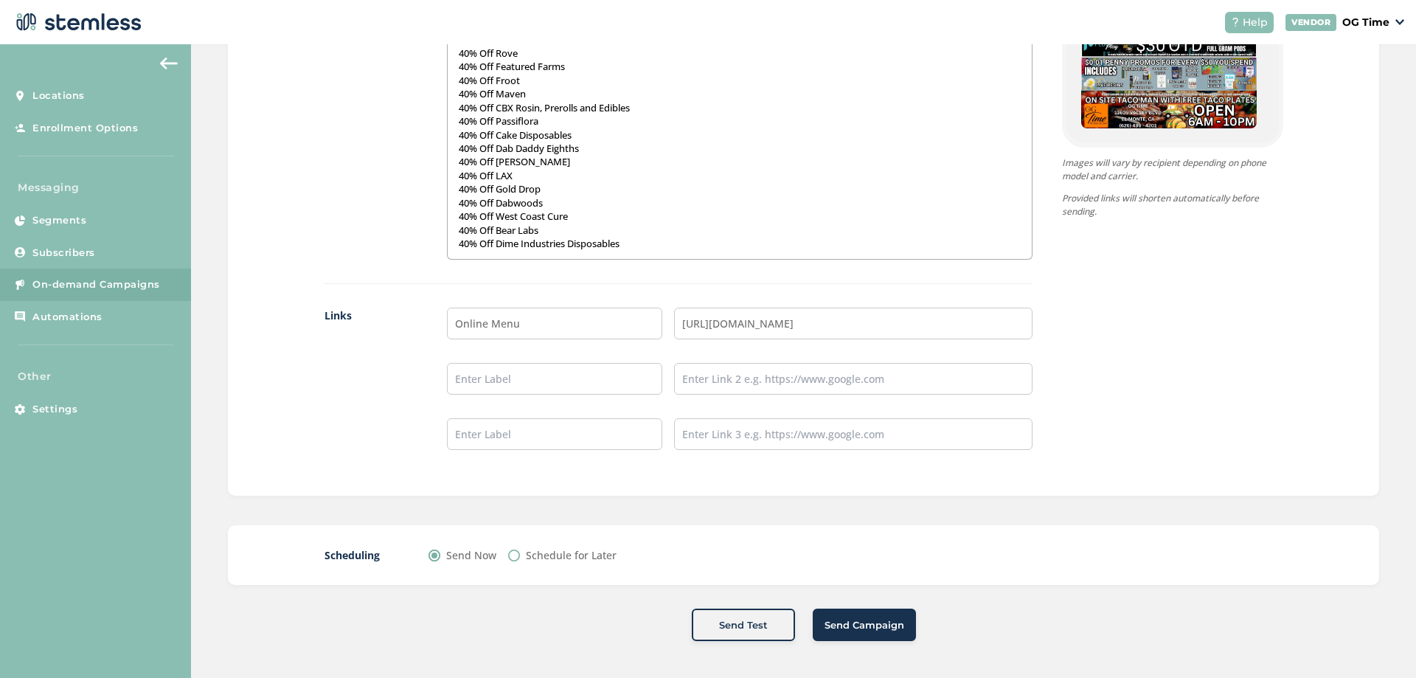
click at [860, 624] on span "Send Campaign" at bounding box center [864, 625] width 80 height 15
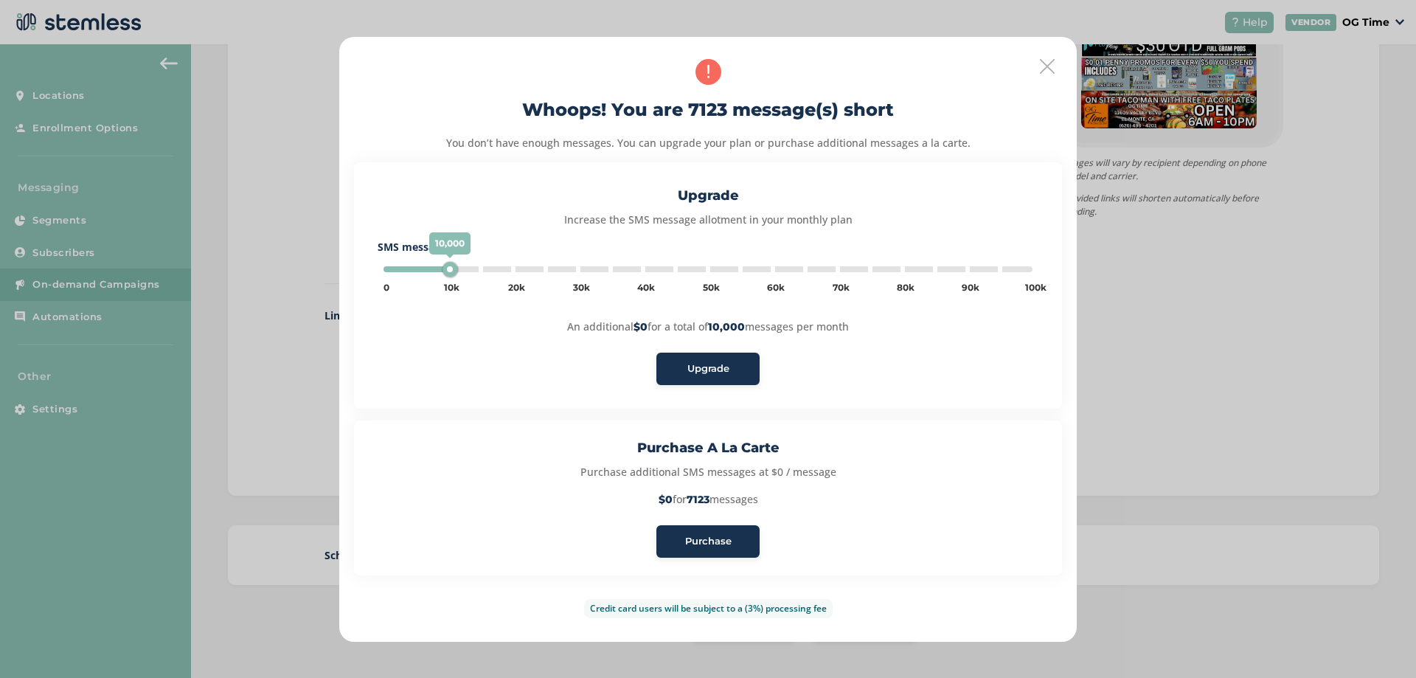
type input "5000"
click at [715, 542] on span "Purchase" at bounding box center [708, 541] width 46 height 15
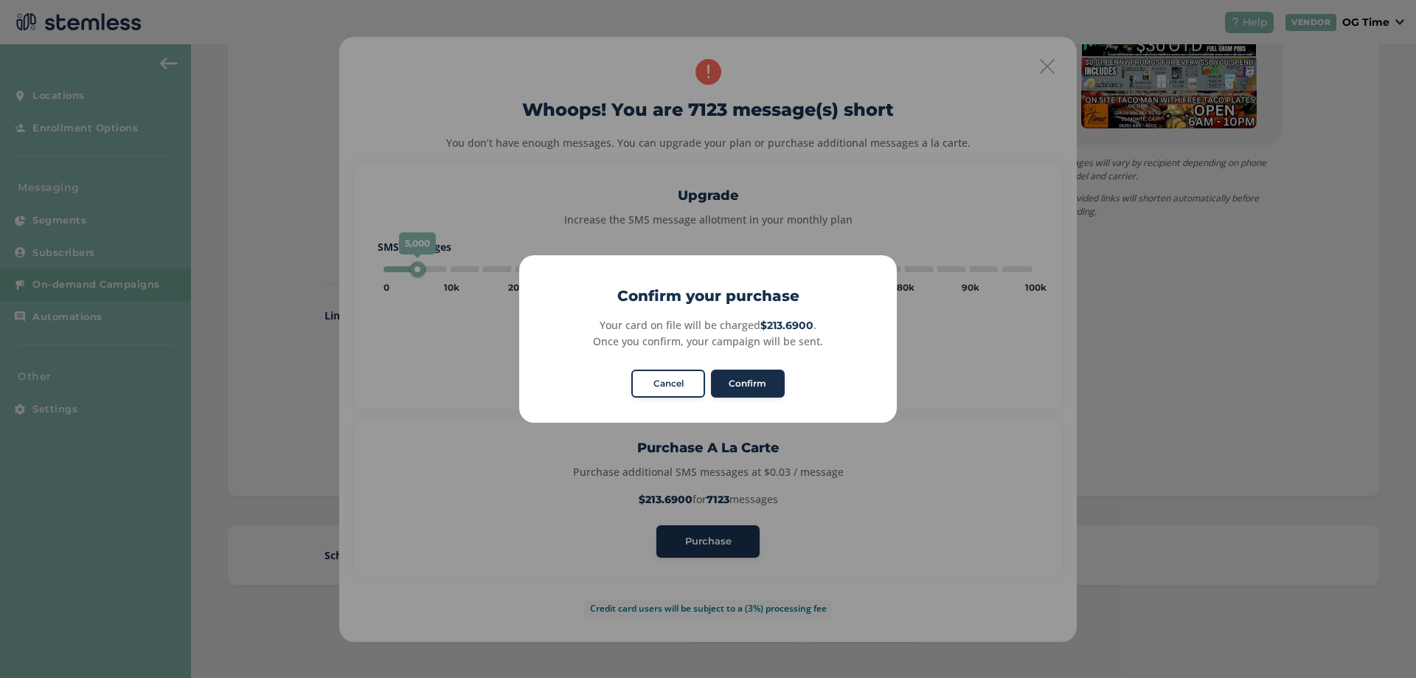
click at [728, 381] on button "Confirm" at bounding box center [748, 383] width 74 height 28
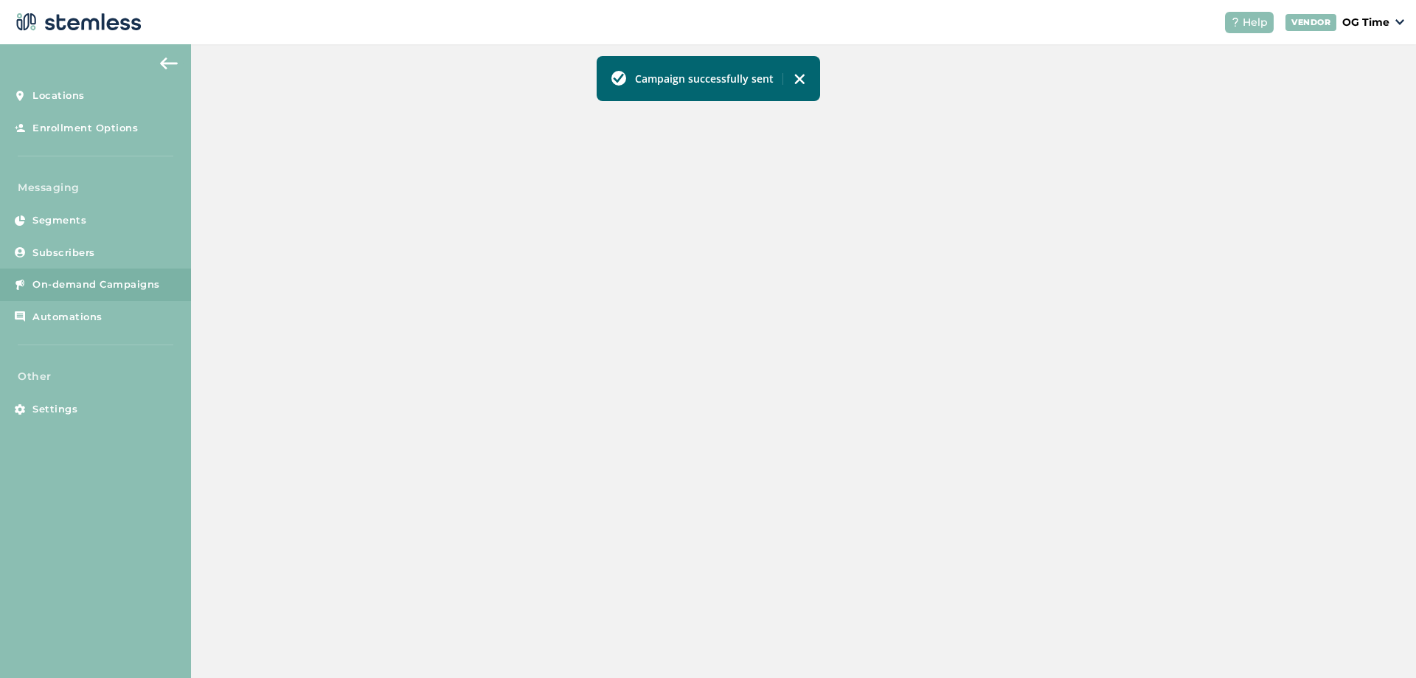
scroll to position [321, 0]
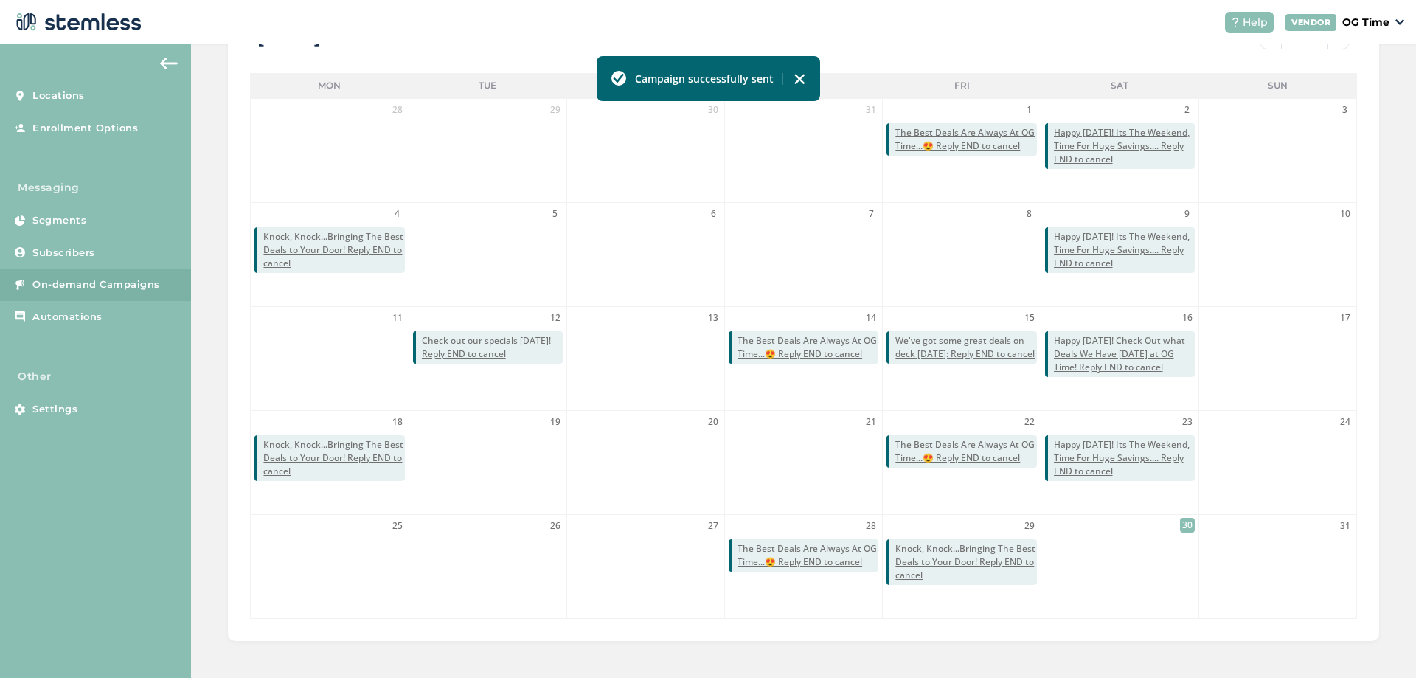
click at [800, 79] on img at bounding box center [799, 79] width 12 height 12
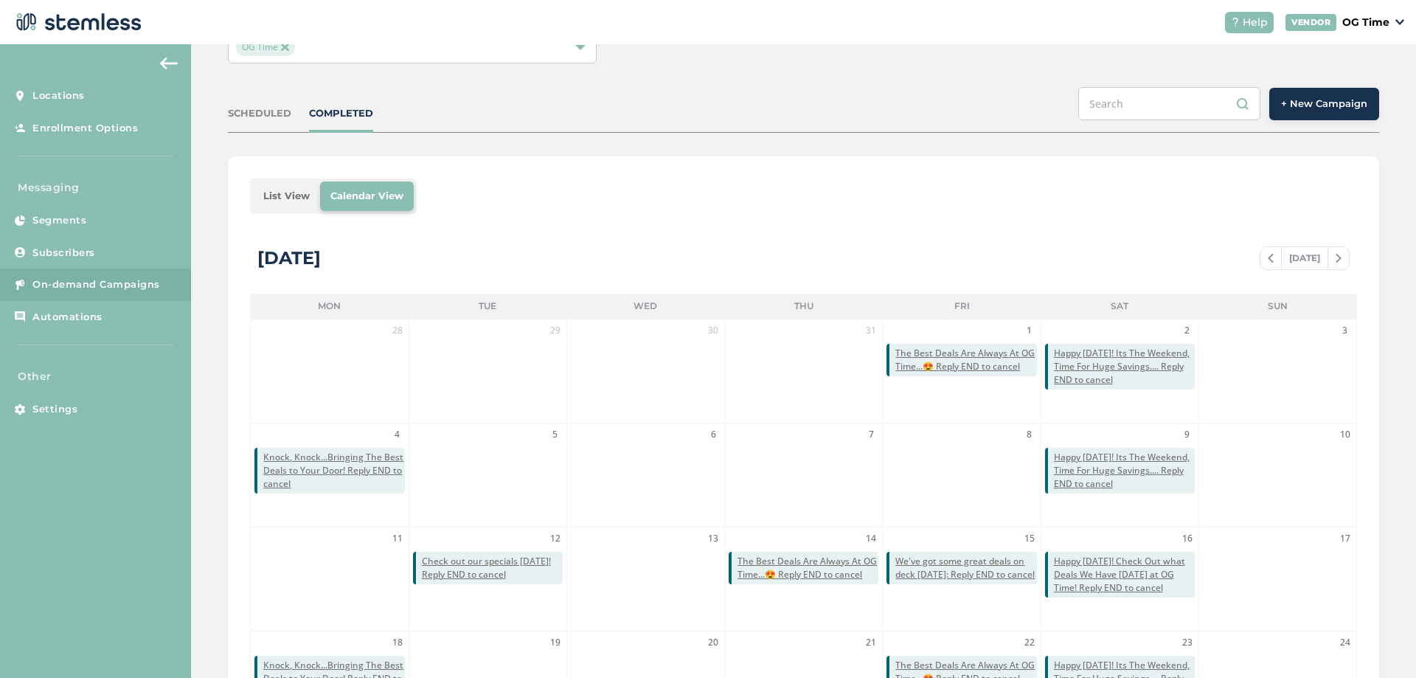
scroll to position [100, 0]
